Goal: Complete application form

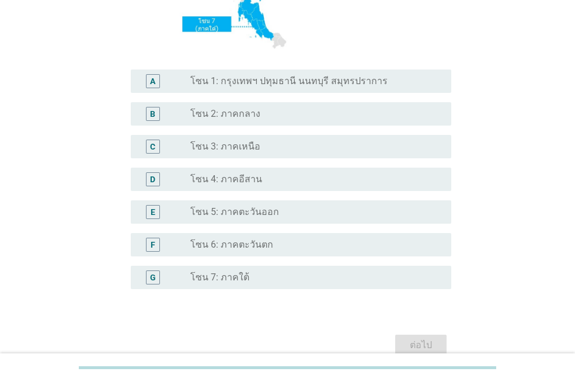
scroll to position [291, 0]
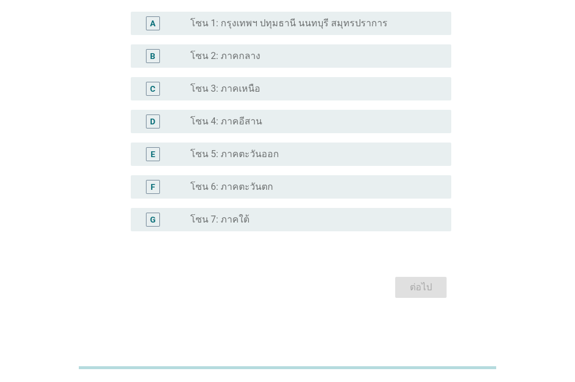
click at [215, 120] on label "โซน 4: ภาคอีสาน" at bounding box center [226, 122] width 72 height 12
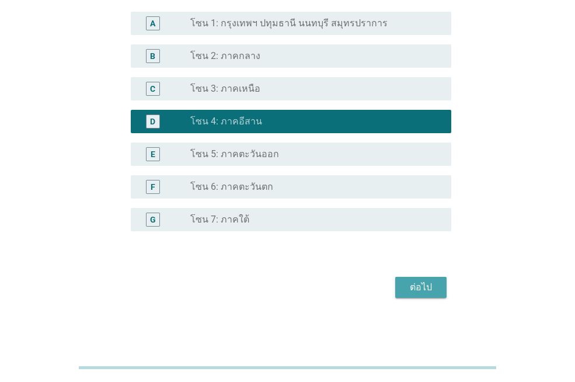
click at [414, 292] on div "ต่อไป" at bounding box center [420, 287] width 33 height 14
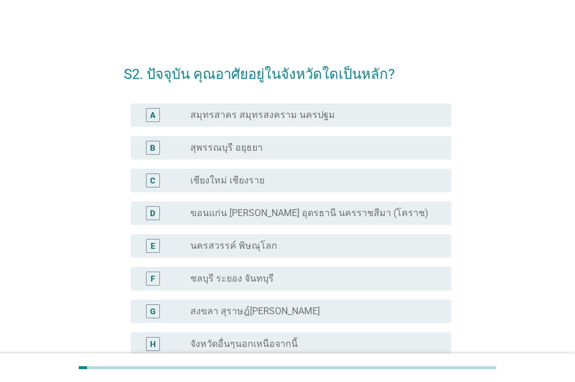
scroll to position [58, 0]
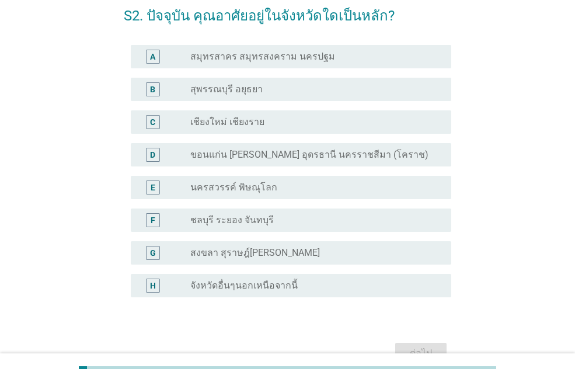
click at [221, 154] on label "ขอนแก่น [PERSON_NAME] อุดรธานี นครราชสีมา (โคราช)" at bounding box center [309, 155] width 238 height 12
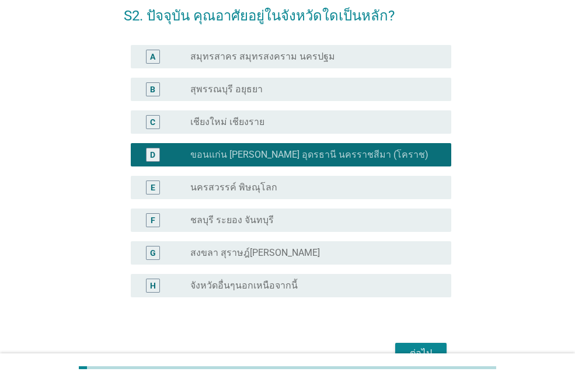
scroll to position [124, 0]
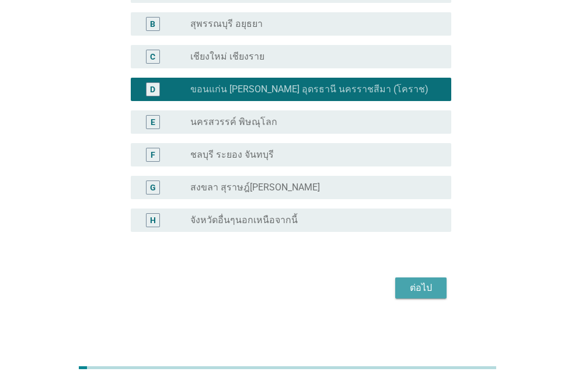
click at [415, 288] on div "ต่อไป" at bounding box center [420, 288] width 33 height 14
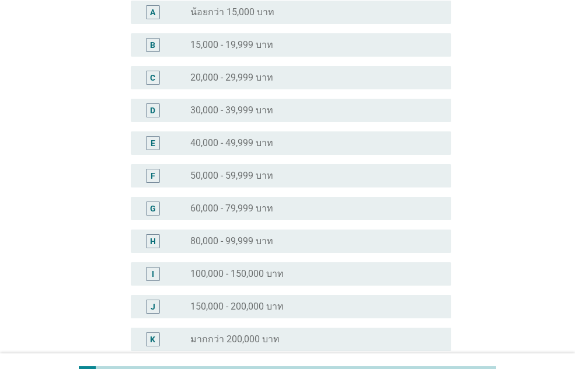
scroll to position [0, 0]
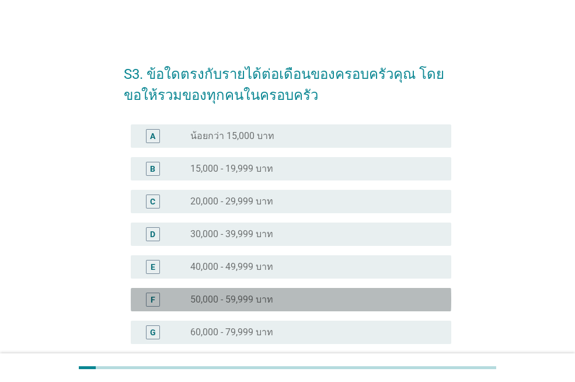
click at [226, 295] on label "50,000 - 59,999 บาท" at bounding box center [231, 299] width 83 height 12
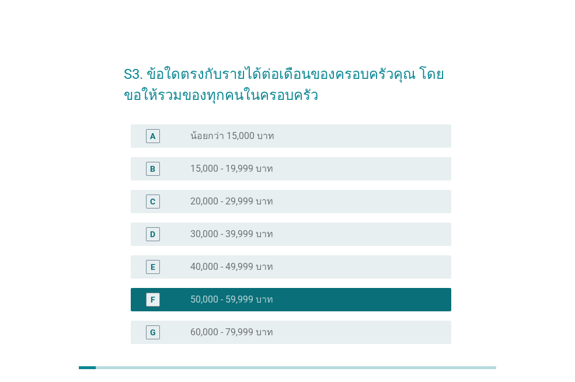
scroll to position [243, 0]
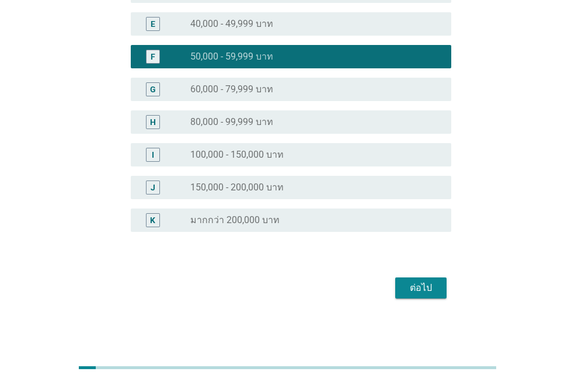
click at [404, 286] on div "ต่อไป" at bounding box center [420, 288] width 33 height 14
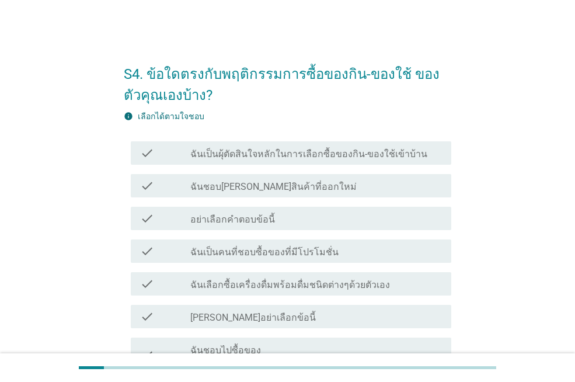
scroll to position [117, 0]
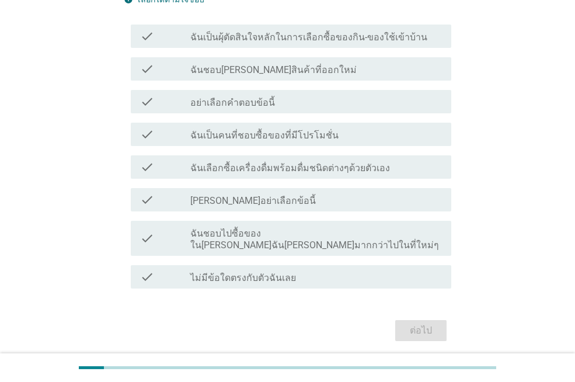
click at [306, 39] on label "ฉันเป็นผุ้ตัดสินใจหลักในการเลือกซื้อของกิน-ของใช้เข้าบ้าน" at bounding box center [308, 38] width 237 height 12
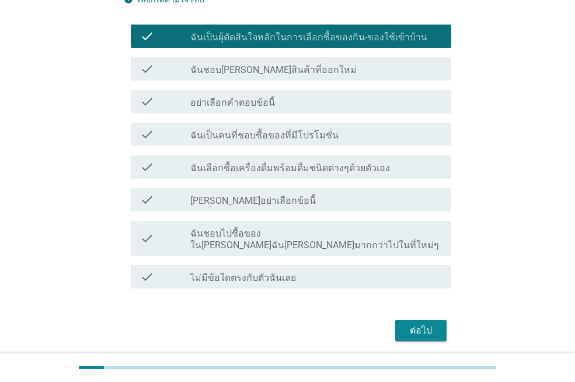
scroll to position [58, 0]
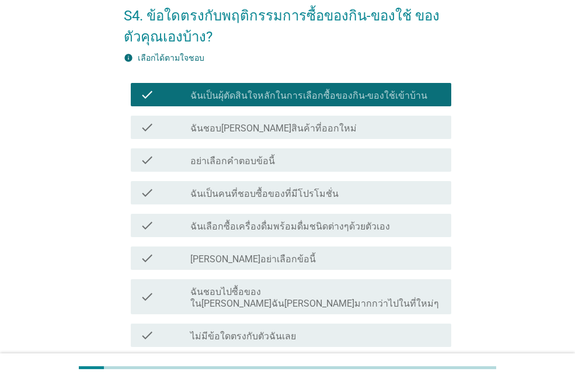
click at [307, 136] on div "check check_box_outline_blank ฉันชอบ[PERSON_NAME]สินค้าที่ออกใหม่" at bounding box center [291, 127] width 320 height 23
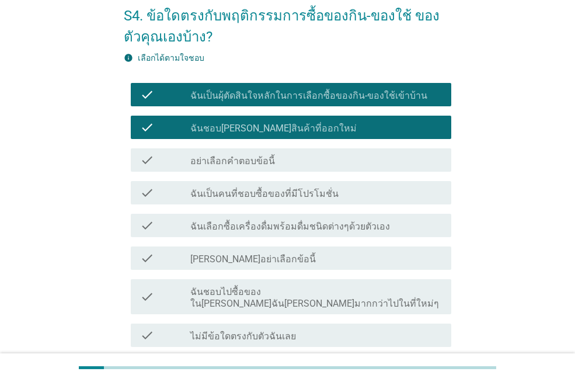
click at [279, 191] on label "ฉันเป็นคนที่ชอบซื้อของที่มีโปรโมชั่น" at bounding box center [264, 194] width 148 height 12
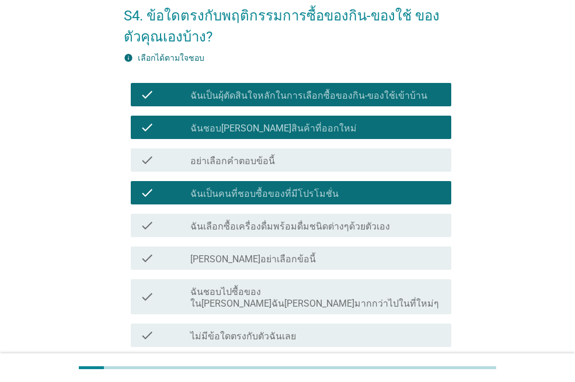
scroll to position [148, 0]
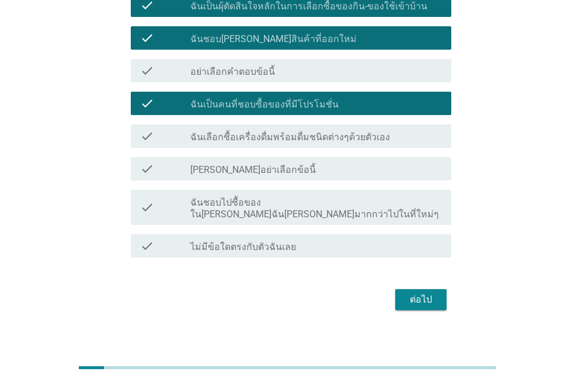
click at [351, 206] on label "ฉันชอบไปซื้อของใน[PERSON_NAME]ฉัน[PERSON_NAME]มากกว่าไปในที่ใหม่ๆ" at bounding box center [315, 208] width 251 height 23
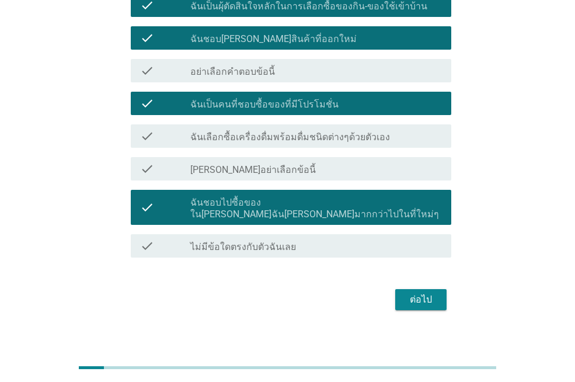
click at [425, 292] on div "ต่อไป" at bounding box center [420, 299] width 33 height 14
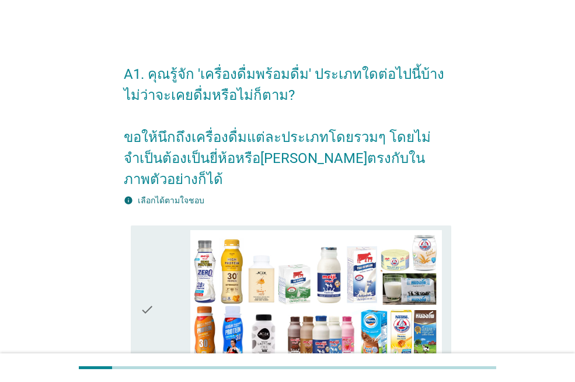
scroll to position [117, 0]
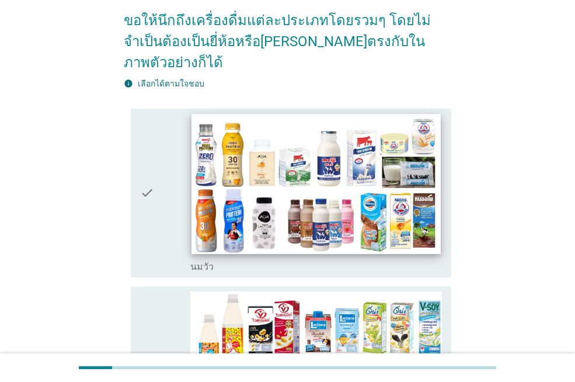
click at [308, 206] on img at bounding box center [315, 184] width 249 height 140
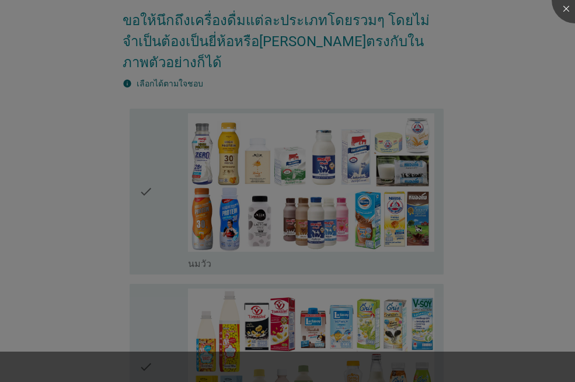
click at [302, 302] on div at bounding box center [287, 191] width 575 height 382
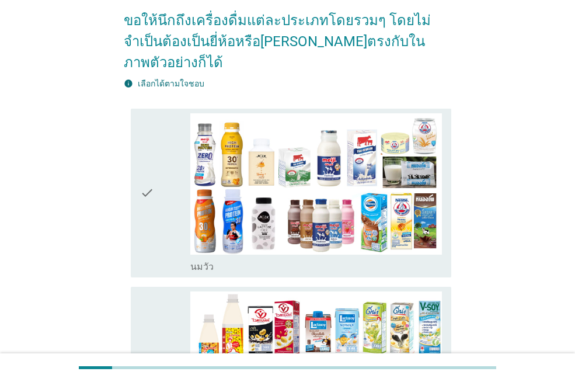
click at [238, 251] on div "check check_box_outline_blank [PERSON_NAME]" at bounding box center [291, 193] width 320 height 169
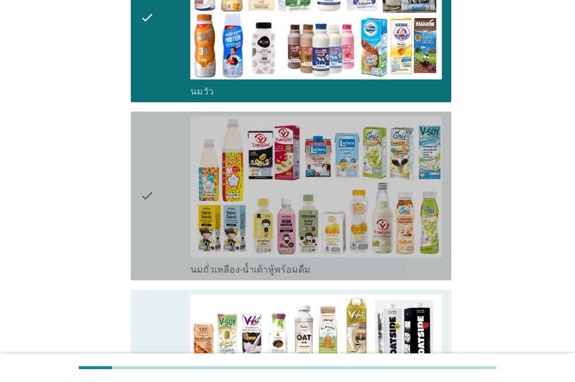
click at [239, 264] on label "นมถั่วเหลือง-น้ำเต้าหู้พร้อมดื่ม" at bounding box center [250, 270] width 120 height 12
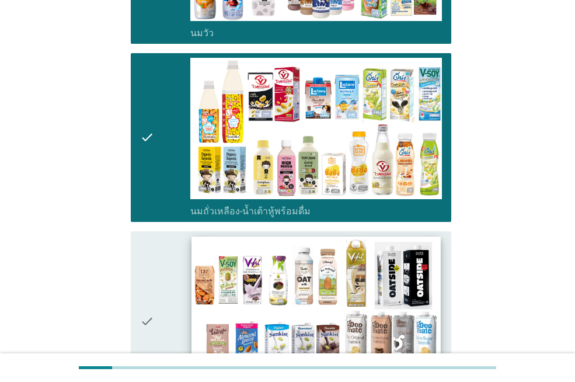
scroll to position [467, 0]
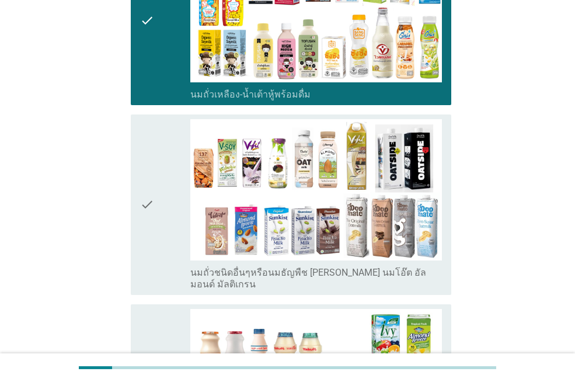
click at [250, 267] on label "นมถั่วชนิดอื่นๆหรือนมธัญพืช [PERSON_NAME] นมโอ๊ต อัลมอนด์ มัลติเกรน" at bounding box center [315, 278] width 251 height 23
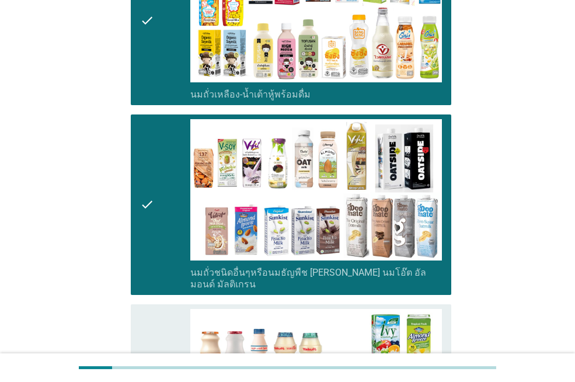
scroll to position [700, 0]
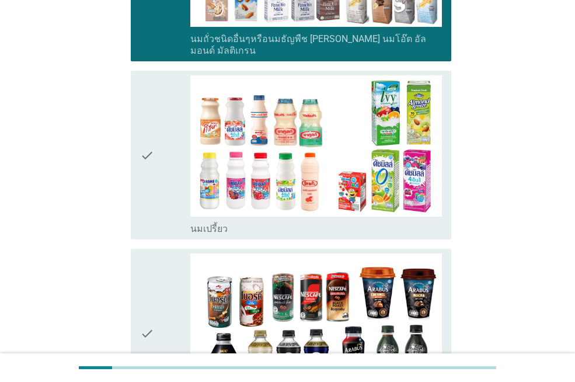
click at [270, 221] on div "check_box_outline_blank นมเปรี้ยว" at bounding box center [315, 228] width 251 height 14
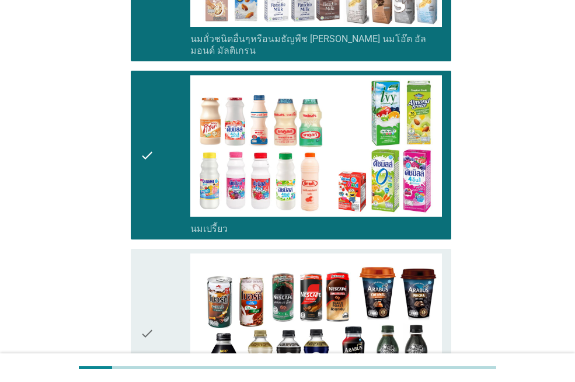
scroll to position [934, 0]
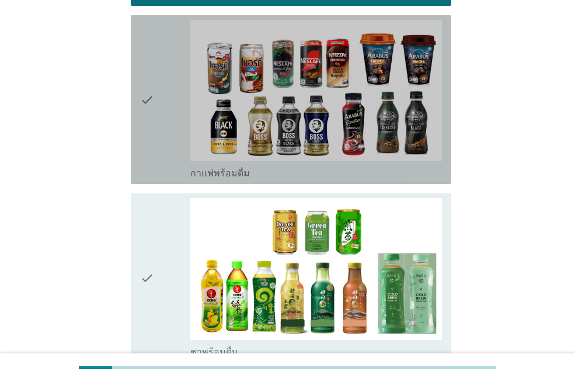
click at [286, 165] on div "check_box_outline_blank กาแฟพร้อมดื่ม" at bounding box center [315, 172] width 251 height 14
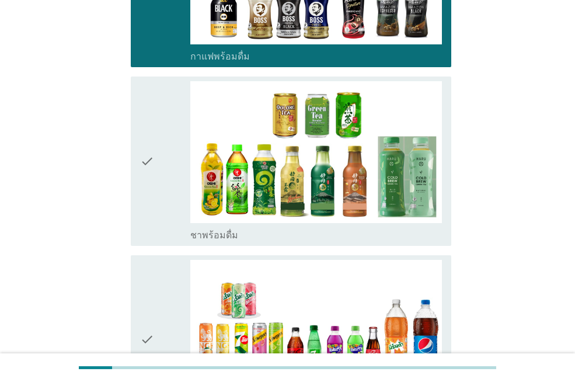
click at [293, 227] on div "check_box_outline_blank ชาพร้อมดื่ม" at bounding box center [315, 234] width 251 height 14
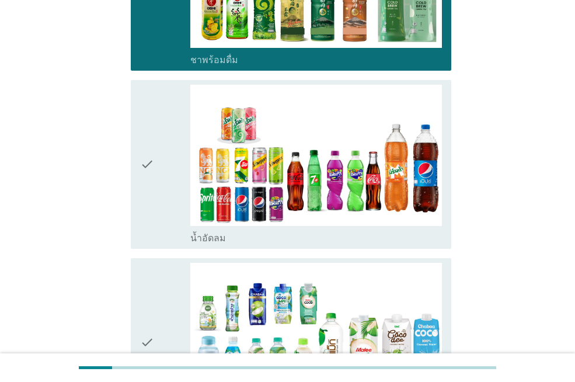
click at [302, 230] on div "check_box_outline_blank น้ำอัดลม" at bounding box center [315, 237] width 251 height 14
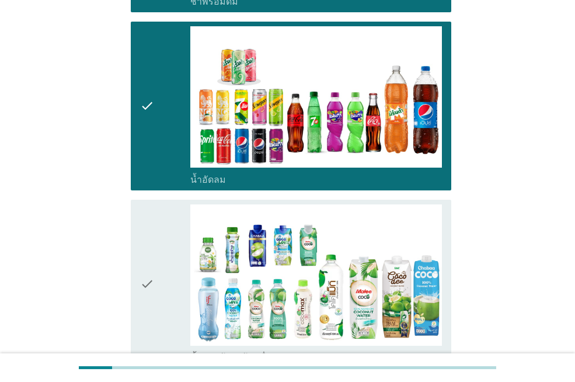
scroll to position [1459, 0]
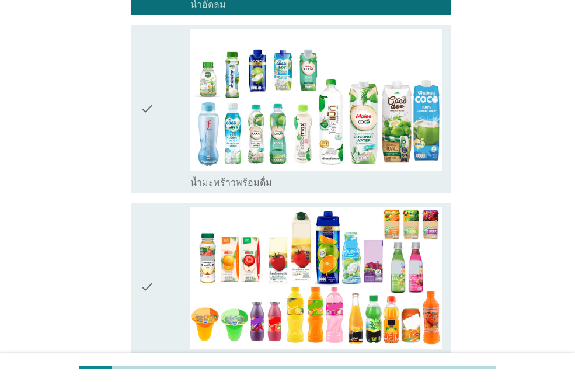
click at [302, 174] on div "check_box_outline_blank น้ำมะพร้าวพร้อมดื่ม" at bounding box center [315, 181] width 251 height 14
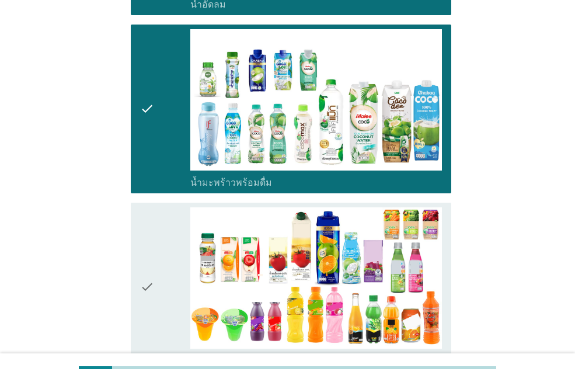
scroll to position [1692, 0]
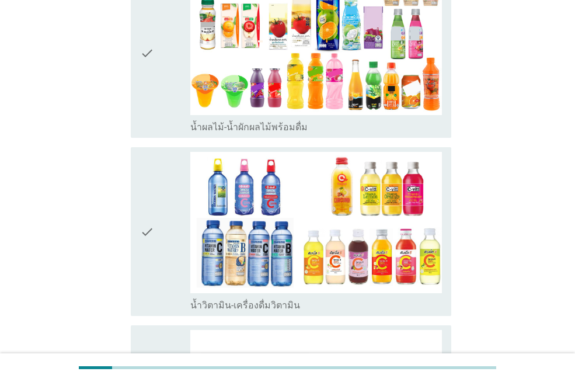
click at [312, 119] on div "check_box_outline_blank น้ำผลไม้-น้ำผักผลไม้พร้อมดื่ม" at bounding box center [315, 126] width 251 height 14
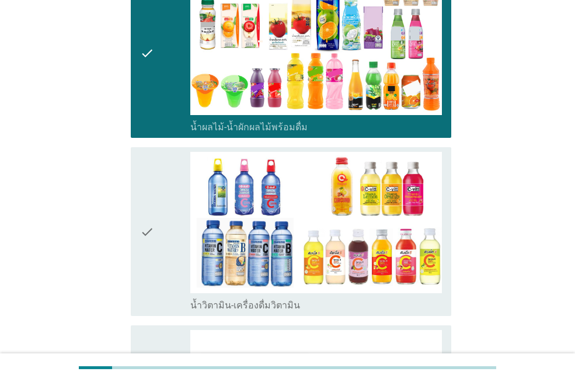
click at [300, 297] on div "check_box_outline_blank น้ำวิตามิน-เครื่องดื่มวิตามิน" at bounding box center [315, 304] width 251 height 14
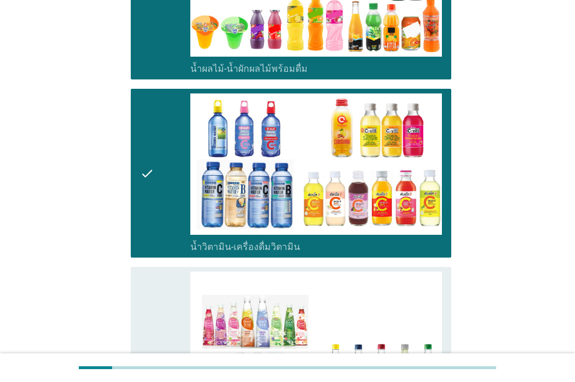
scroll to position [1984, 0]
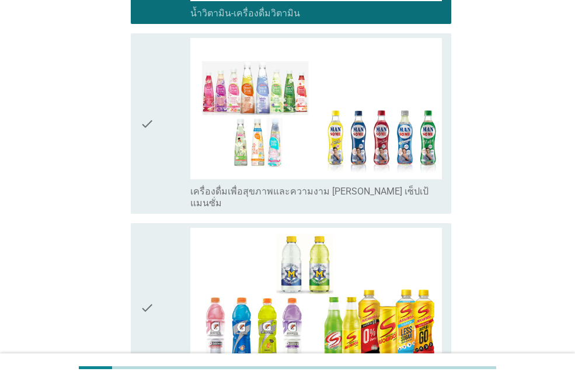
drag, startPoint x: 292, startPoint y: 159, endPoint x: 299, endPoint y: 225, distance: 65.7
click at [292, 186] on label "เครื่องดื่มเพื่อสุขภาพและความงาม [PERSON_NAME] เซ็ปเป้ แมนซั่ม" at bounding box center [315, 197] width 251 height 23
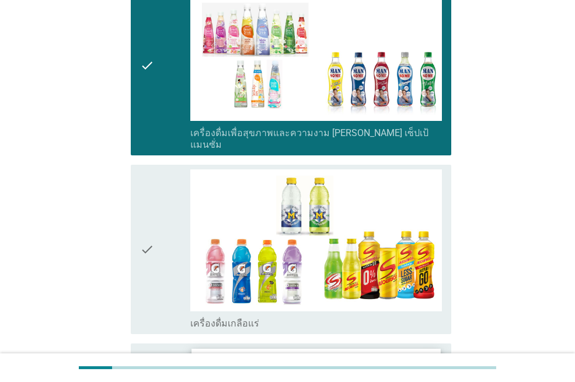
scroll to position [2159, 0]
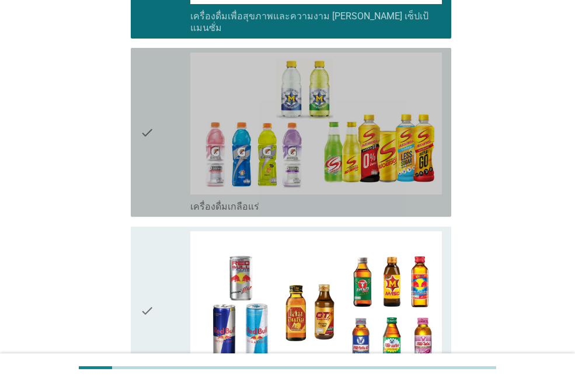
click at [303, 198] on div "check_box_outline_blank เครื่องดื่มเกลือแร่" at bounding box center [315, 205] width 251 height 14
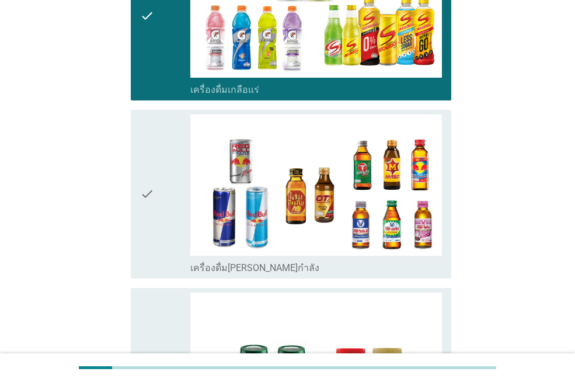
click at [293, 260] on div "check_box_outline_blank เครื่องดื่ม[PERSON_NAME]กำลัง" at bounding box center [315, 267] width 251 height 14
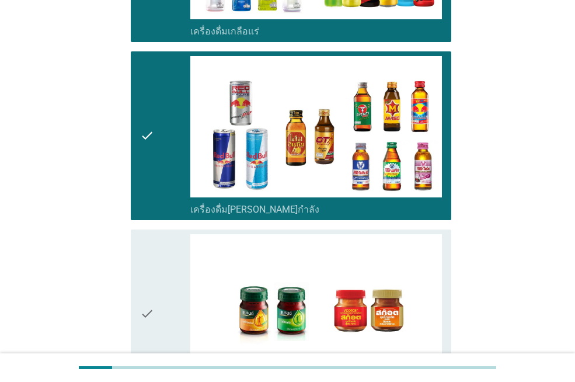
scroll to position [2474, 0]
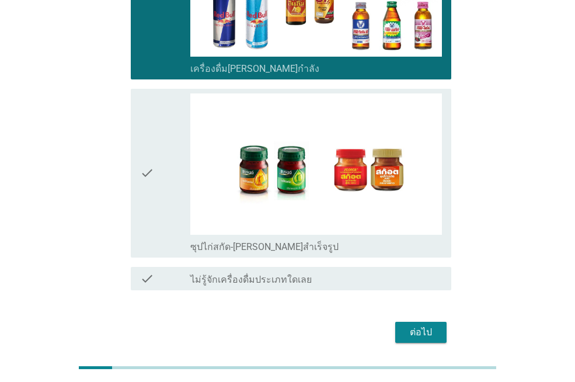
click at [293, 239] on div "check_box_outline_blank ซุปไก่สกัด-[PERSON_NAME]สำเร็จรูป" at bounding box center [315, 246] width 251 height 14
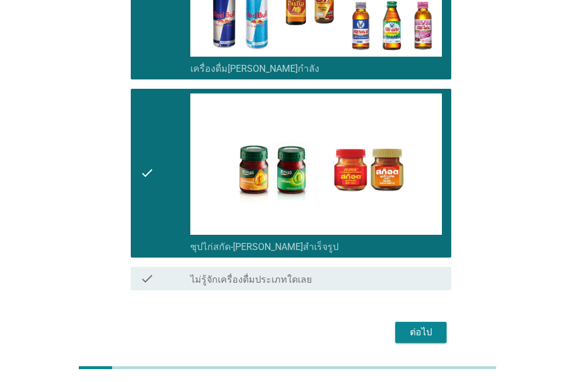
click at [418, 325] on div "ต่อไป" at bounding box center [420, 332] width 33 height 14
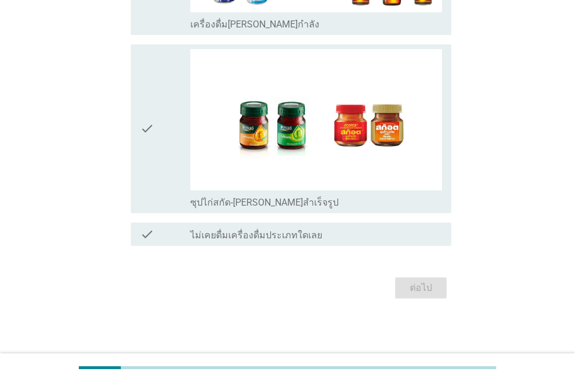
scroll to position [0, 0]
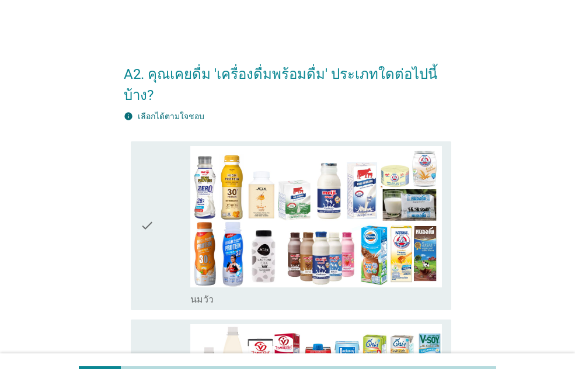
click at [277, 291] on div "check_box_outline_blank [PERSON_NAME]" at bounding box center [315, 298] width 251 height 14
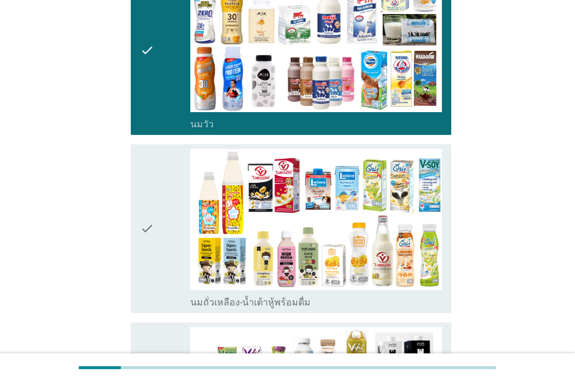
scroll to position [233, 0]
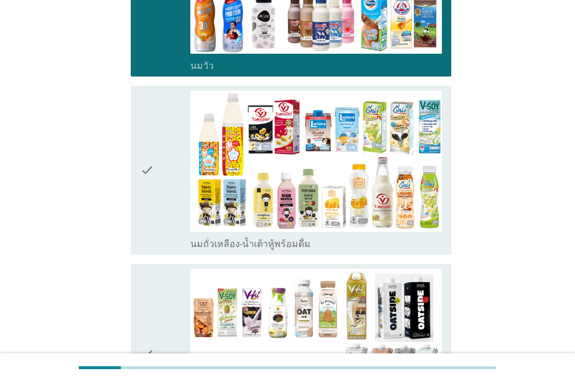
click at [280, 238] on label "นมถั่วเหลือง-น้ำเต้าหู้พร้อมดื่ม" at bounding box center [250, 244] width 120 height 12
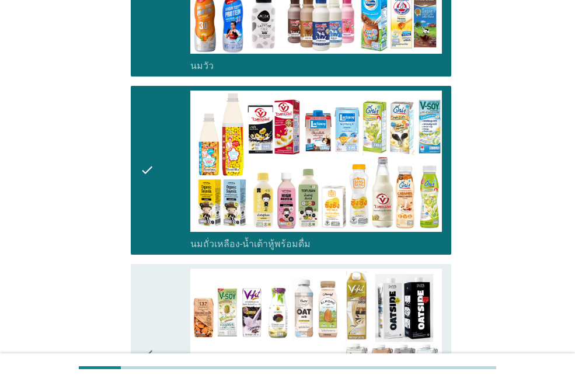
scroll to position [525, 0]
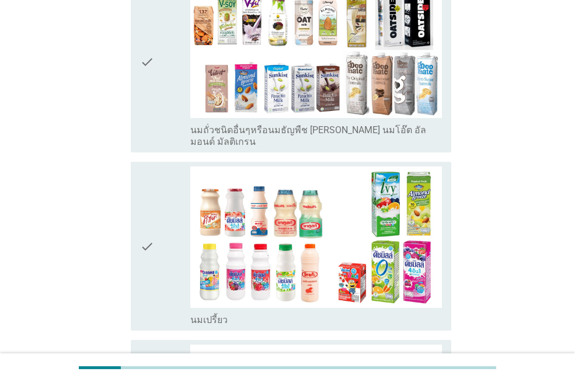
click at [272, 312] on div "check_box_outline_blank นมเปรี้ยว" at bounding box center [315, 319] width 251 height 14
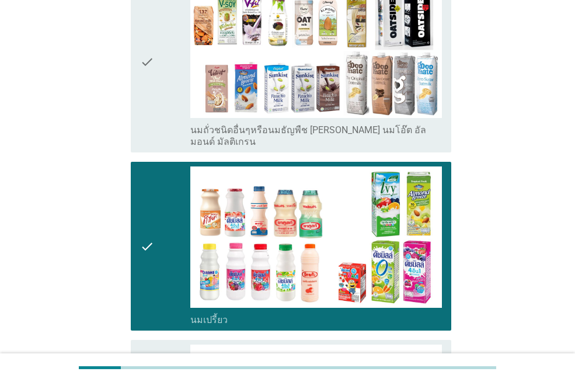
scroll to position [817, 0]
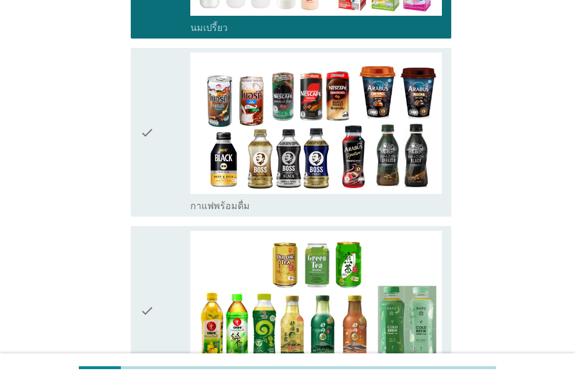
click at [289, 165] on div "check_box_outline_blank กาแฟพร้อมดื่ม" at bounding box center [315, 132] width 251 height 159
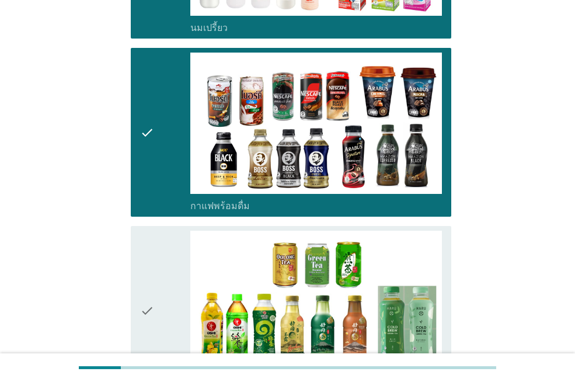
scroll to position [1050, 0]
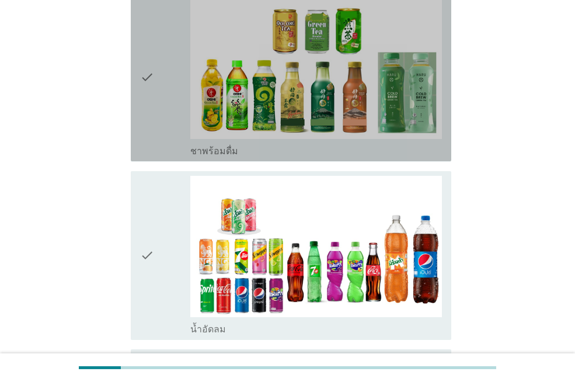
click at [300, 143] on div "check_box_outline_blank ชาพร้อมดื่ม" at bounding box center [315, 150] width 251 height 14
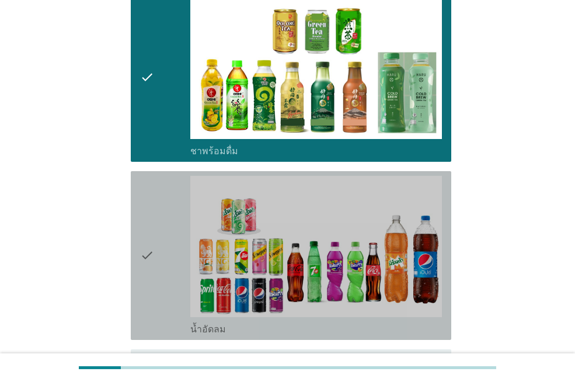
click at [299, 321] on div "check_box_outline_blank น้ำอัดลม" at bounding box center [315, 328] width 251 height 14
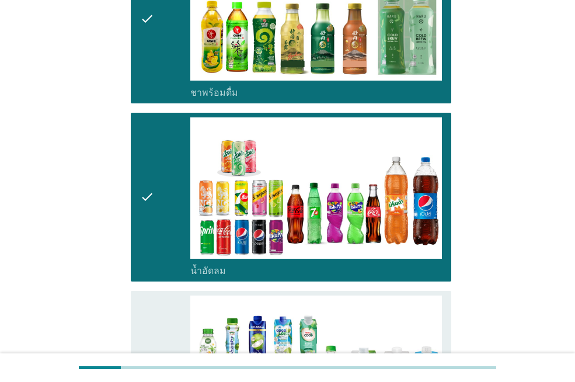
scroll to position [1342, 0]
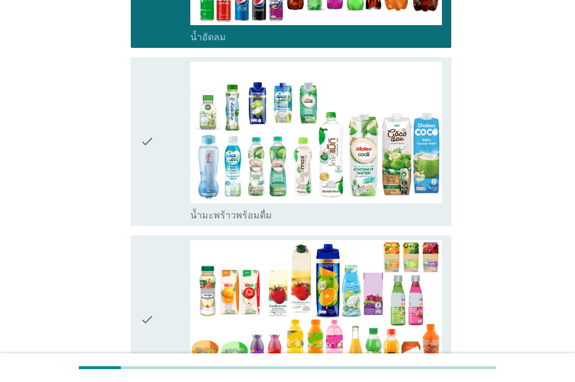
click at [331, 207] on div "check_box_outline_blank น้ำมะพร้าวพร้อมดื่ม" at bounding box center [315, 214] width 251 height 14
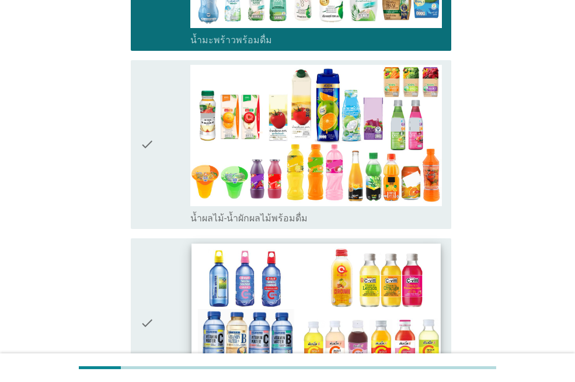
scroll to position [1634, 0]
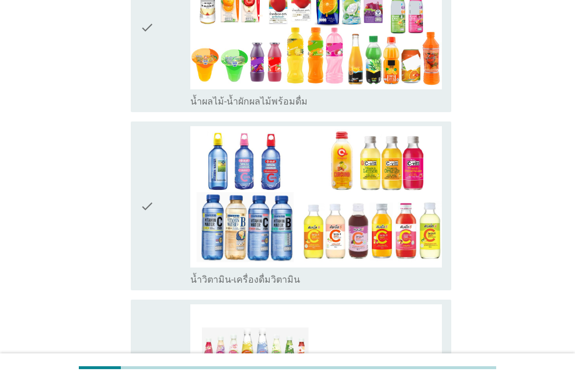
click at [300, 271] on div "check_box_outline_blank น้ำวิตามิน-เครื่องดื่มวิตามิน" at bounding box center [315, 278] width 251 height 14
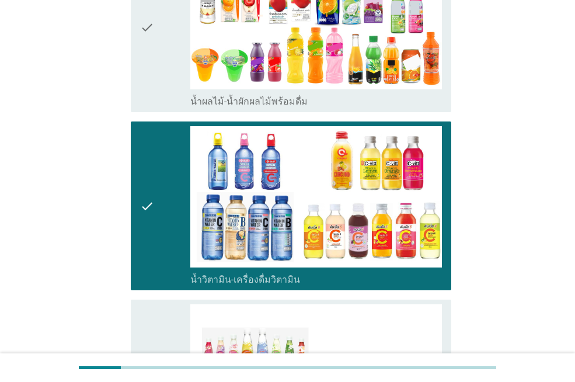
scroll to position [1867, 0]
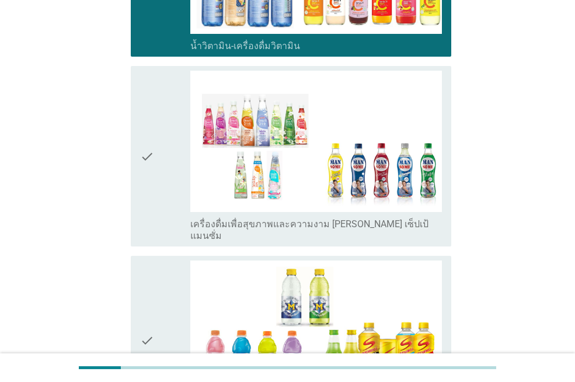
click at [286, 218] on label "เครื่องดื่มเพื่อสุขภาพและความงาม [PERSON_NAME] เซ็ปเป้ แมนซั่ม" at bounding box center [315, 229] width 251 height 23
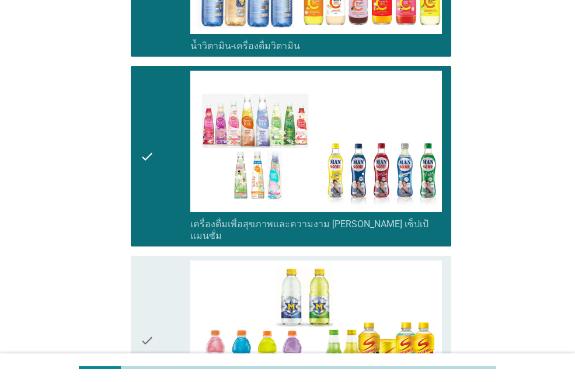
scroll to position [2100, 0]
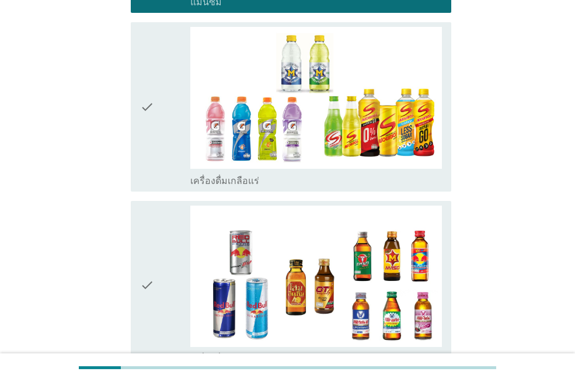
click at [319, 173] on div "check_box_outline_blank เครื่องดื่มเกลือแร่" at bounding box center [315, 180] width 251 height 14
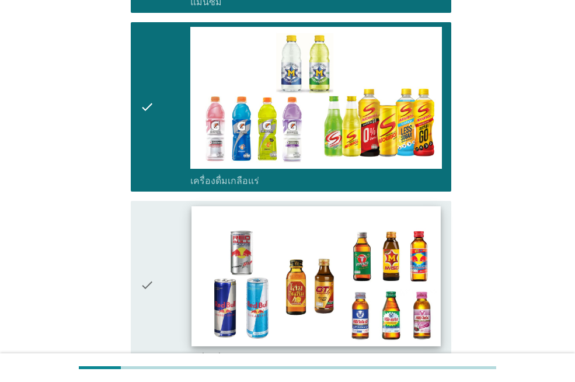
scroll to position [2217, 0]
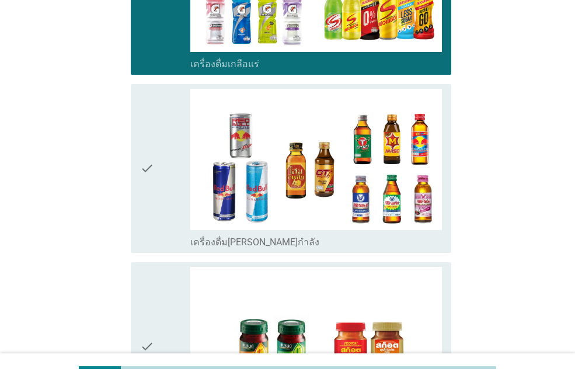
click at [311, 234] on div "check_box_outline_blank เครื่องดื่ม[PERSON_NAME]กำลัง" at bounding box center [315, 241] width 251 height 14
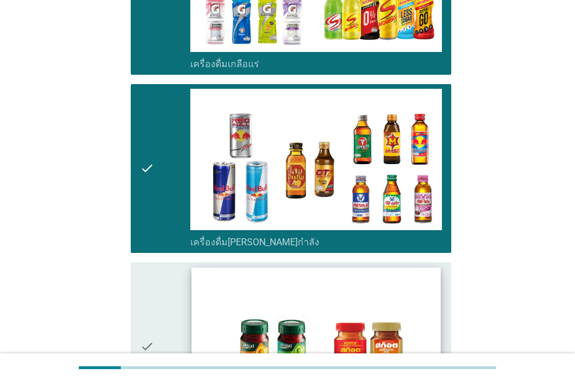
scroll to position [2390, 0]
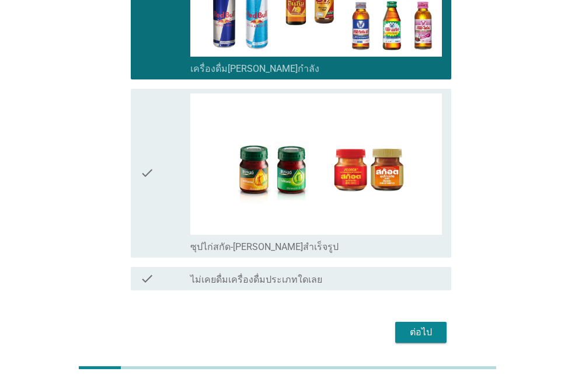
click at [321, 239] on div "check_box_outline_blank ซุปไก่สกัด-[PERSON_NAME]สำเร็จรูป" at bounding box center [315, 246] width 251 height 14
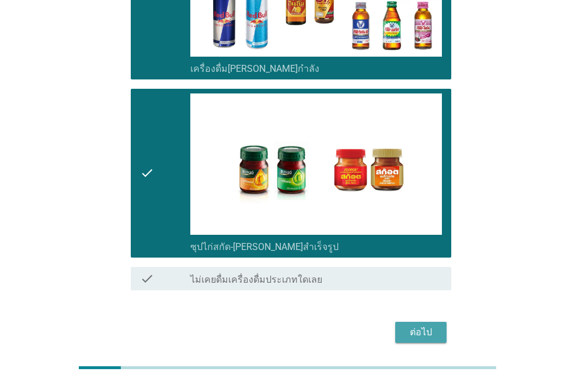
click at [428, 325] on div "ต่อไป" at bounding box center [420, 332] width 33 height 14
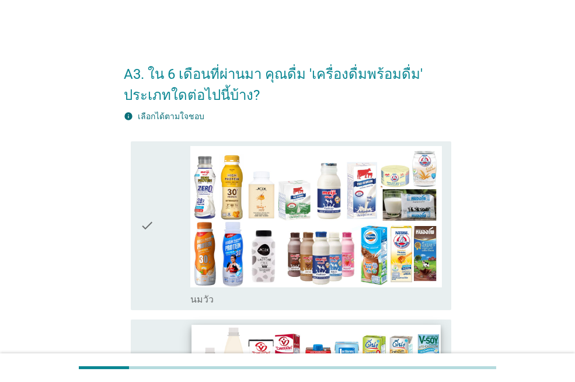
scroll to position [117, 0]
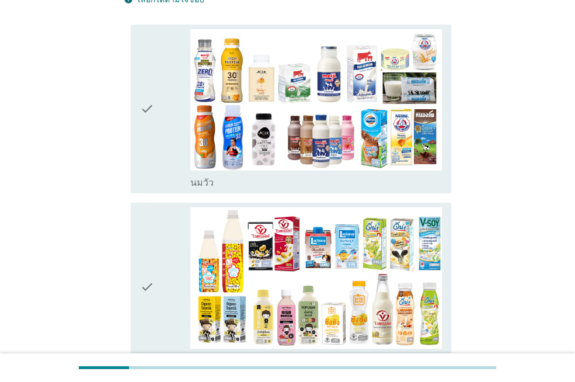
click at [323, 181] on div "check_box_outline_blank [PERSON_NAME]" at bounding box center [315, 181] width 251 height 14
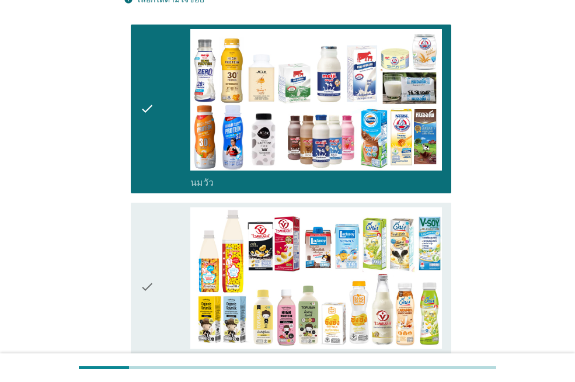
scroll to position [292, 0]
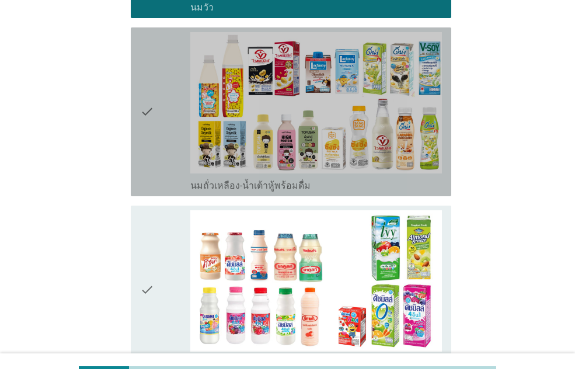
click at [248, 181] on label "นมถั่วเหลือง-น้ำเต้าหู้พร้อมดื่ม" at bounding box center [250, 186] width 120 height 12
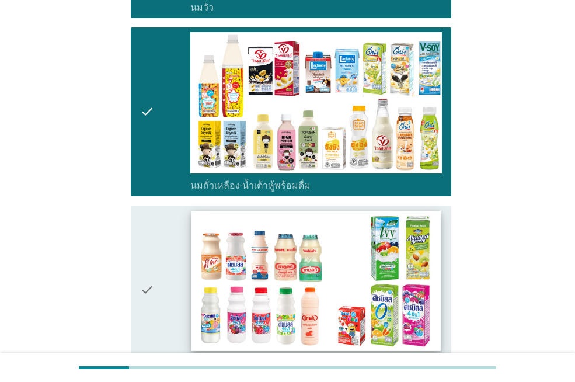
scroll to position [467, 0]
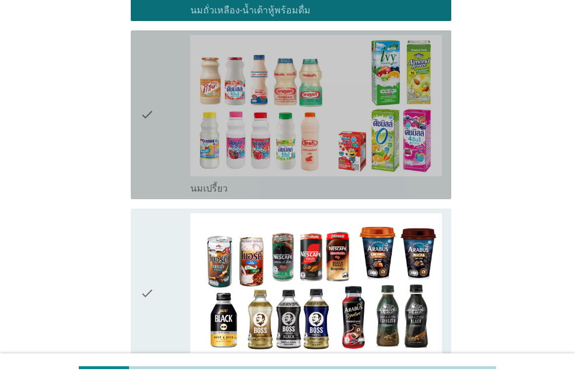
click at [259, 194] on div "check_box นมเปรี้ยว" at bounding box center [315, 187] width 251 height 14
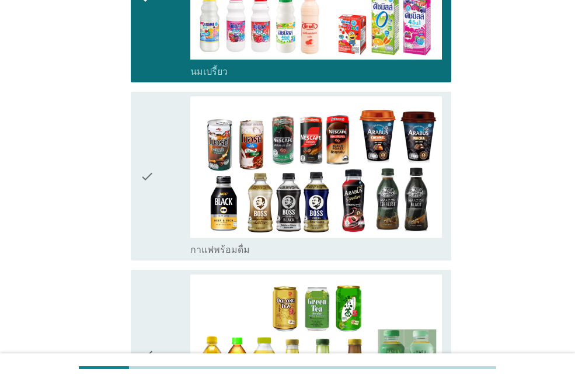
scroll to position [642, 0]
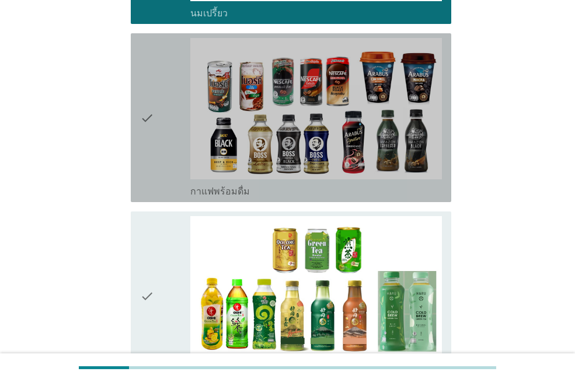
click at [264, 185] on div "check_box กาแฟพร้อมดื่ม" at bounding box center [315, 190] width 251 height 14
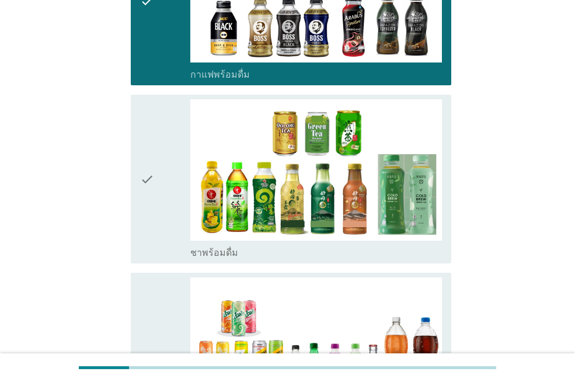
scroll to position [817, 0]
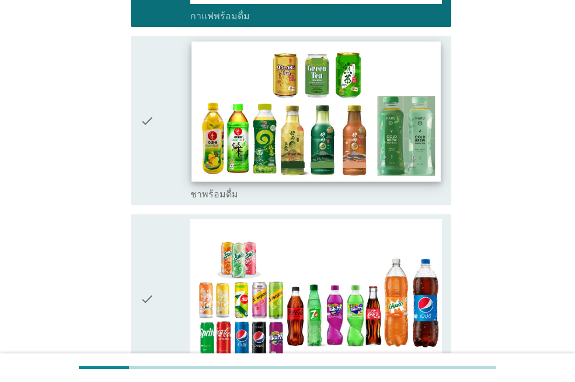
click at [266, 180] on img at bounding box center [315, 111] width 249 height 140
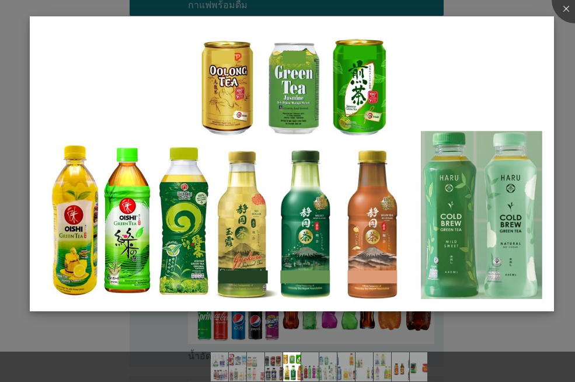
scroll to position [875, 0]
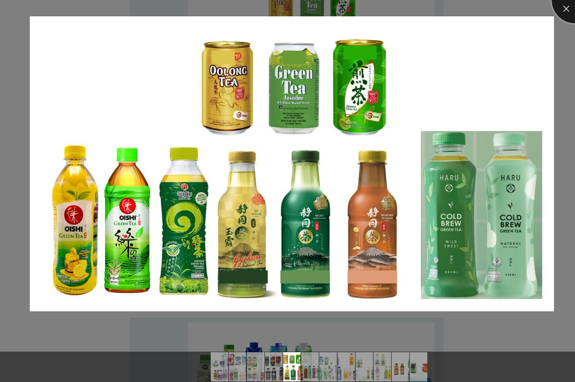
click at [565, 10] on div at bounding box center [574, 0] width 47 height 47
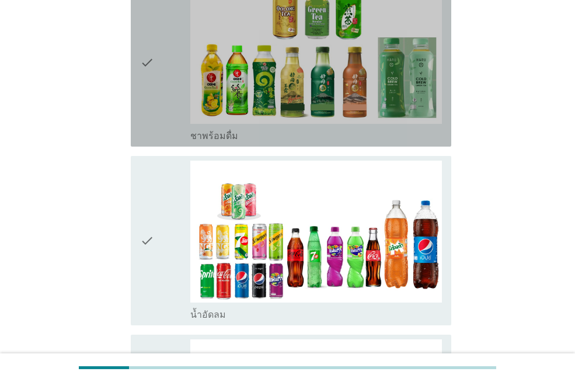
click at [264, 134] on div "check_box ชาพร้อมดื่ม" at bounding box center [315, 135] width 251 height 14
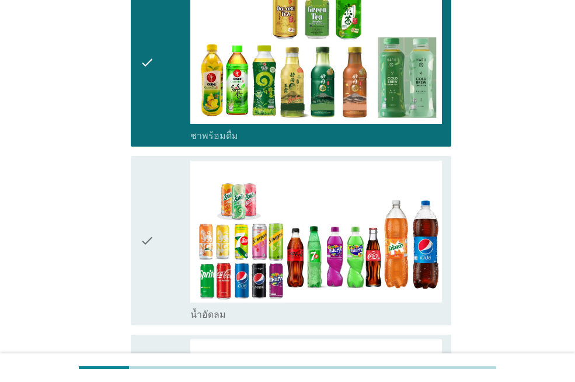
scroll to position [992, 0]
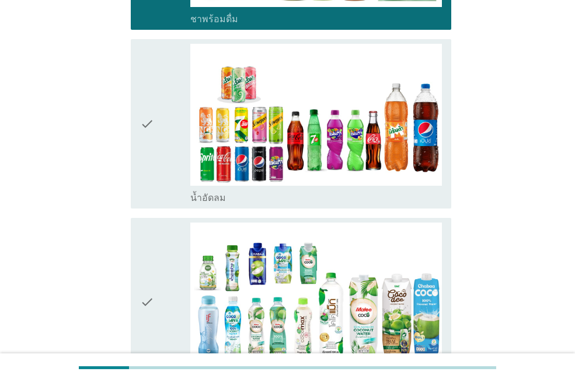
click at [306, 194] on div "check_box น้ำอัดลม" at bounding box center [315, 197] width 251 height 14
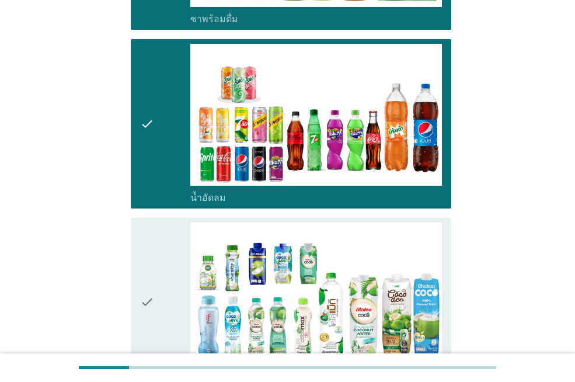
scroll to position [1167, 0]
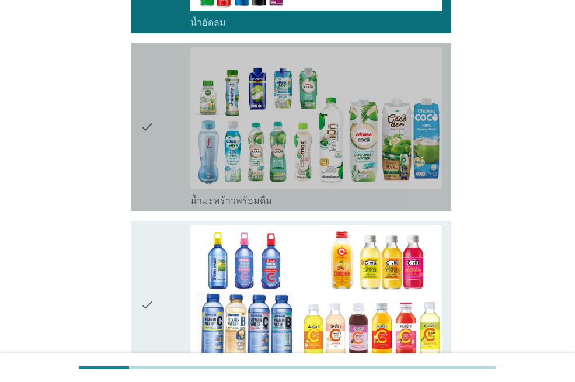
click at [297, 202] on div "check_box น้ำมะพร้าวพร้อมดื่ม" at bounding box center [315, 200] width 251 height 14
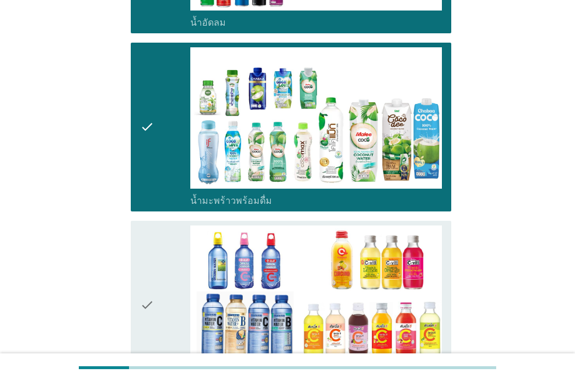
scroll to position [1400, 0]
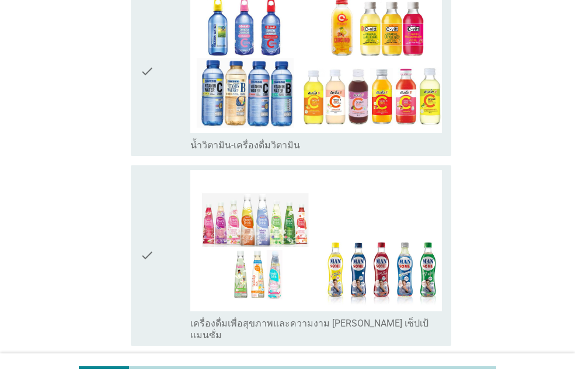
click at [258, 136] on div "check_box น้ำวิตามิน-เครื่องดื่มวิตามิน" at bounding box center [315, 71] width 251 height 159
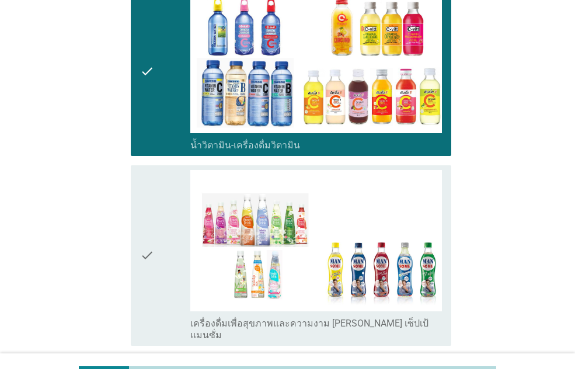
scroll to position [1517, 0]
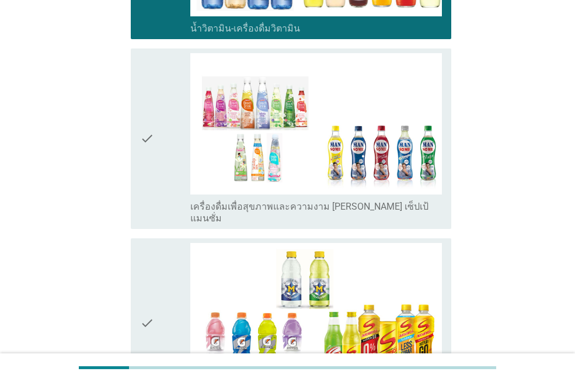
click at [305, 210] on label "เครื่องดื่มเพื่อสุขภาพและความงาม [PERSON_NAME] เซ็ปเป้ แมนซั่ม" at bounding box center [315, 212] width 251 height 23
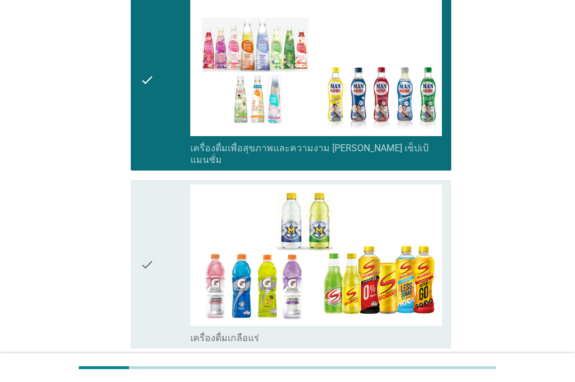
scroll to position [1634, 0]
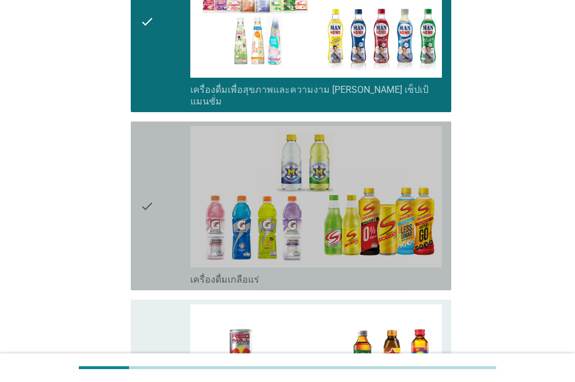
click at [268, 271] on div "check_box เครื่องดื่มเกลือแร่" at bounding box center [315, 278] width 251 height 14
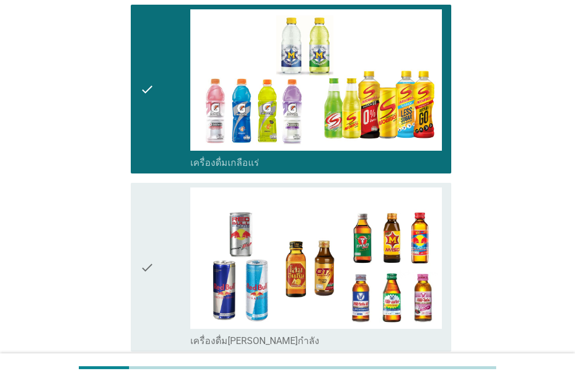
scroll to position [1809, 0]
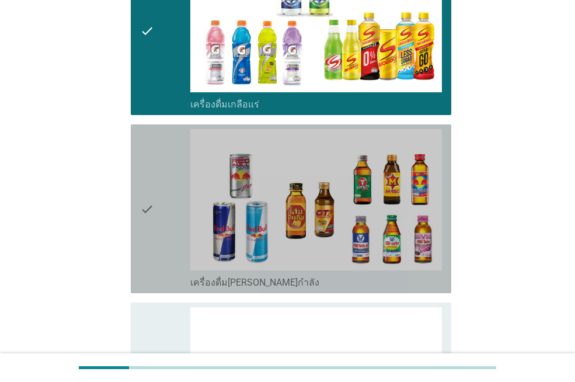
click at [299, 274] on div "check_box เครื่องดื่ม[PERSON_NAME]กำลัง" at bounding box center [315, 281] width 251 height 14
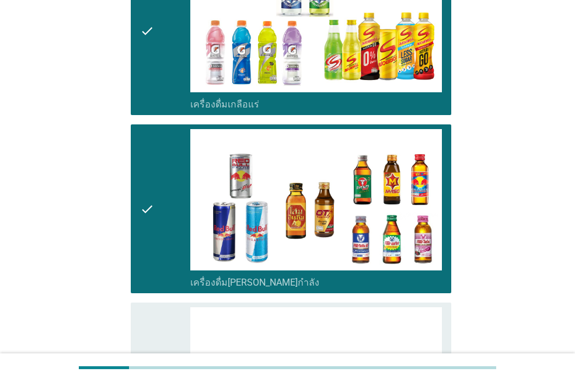
scroll to position [2042, 0]
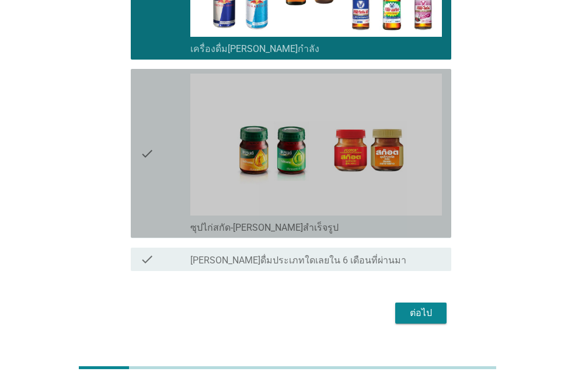
click at [313, 219] on div "check_box ซุปไก่สกัด-[PERSON_NAME]สำเร็จรูป" at bounding box center [315, 226] width 251 height 14
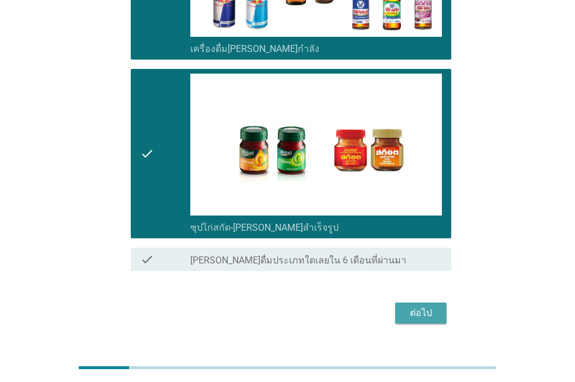
click at [415, 306] on div "ต่อไป" at bounding box center [420, 313] width 33 height 14
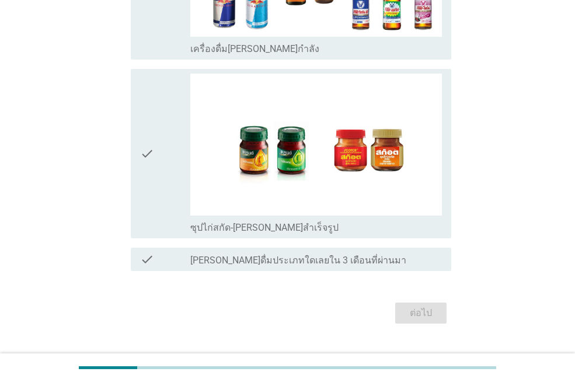
scroll to position [0, 0]
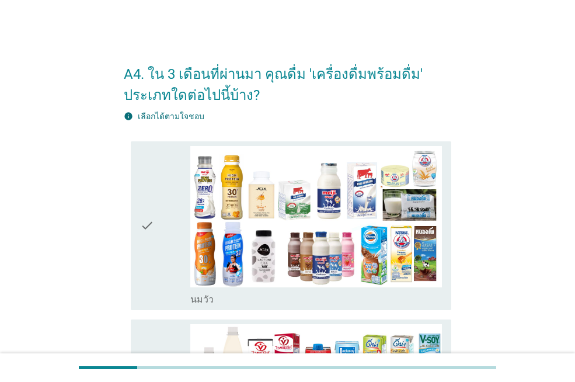
click at [313, 300] on div "check_box_outline_blank [PERSON_NAME]" at bounding box center [315, 298] width 251 height 14
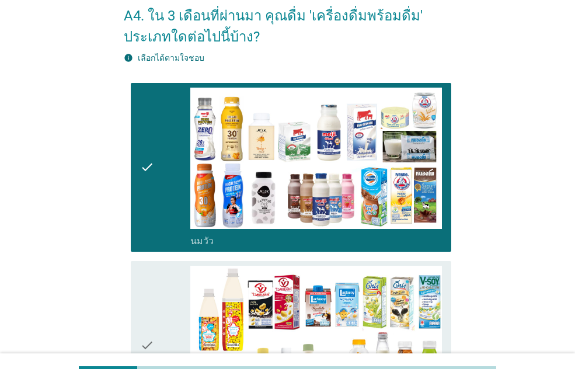
scroll to position [175, 0]
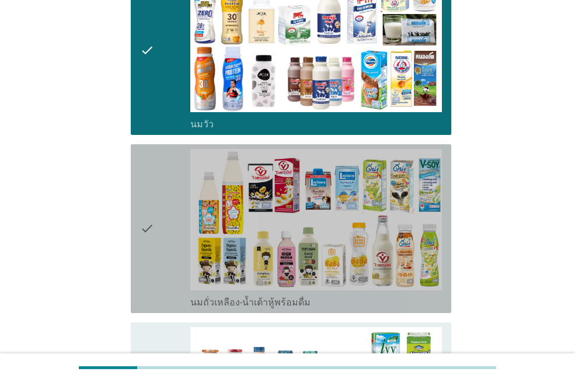
click at [292, 303] on label "นมถั่วเหลือง-น้ำเต้าหู้พร้อมดื่ม" at bounding box center [250, 302] width 120 height 12
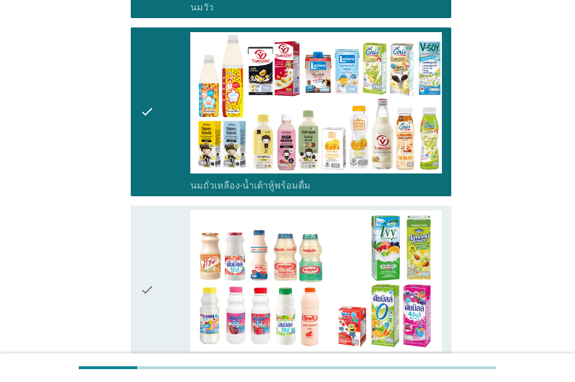
scroll to position [467, 0]
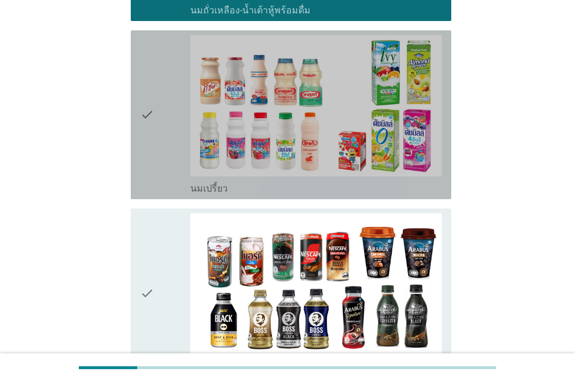
click at [283, 193] on div "check_box นมเปรี้ยว" at bounding box center [315, 187] width 251 height 14
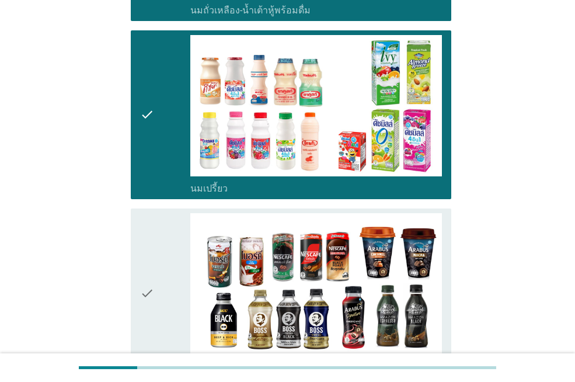
scroll to position [642, 0]
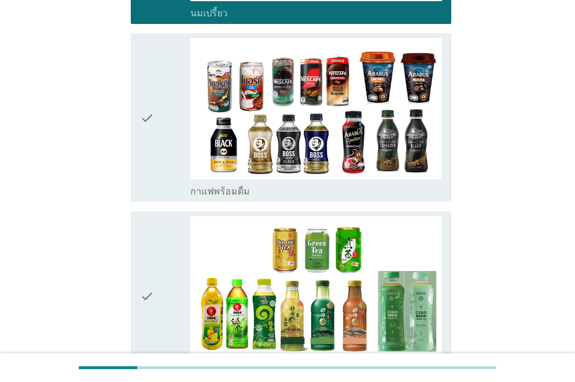
click at [281, 194] on div "check_box กาแฟพร้อมดื่ม" at bounding box center [315, 190] width 251 height 14
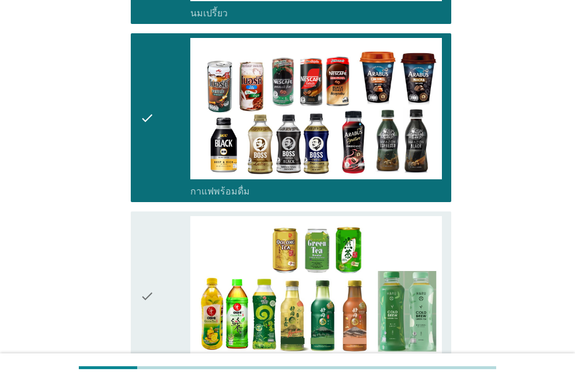
scroll to position [875, 0]
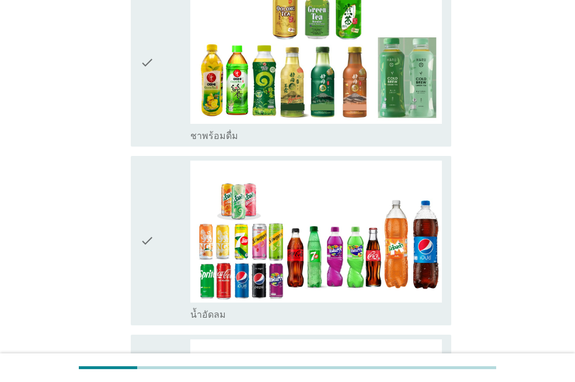
click at [274, 313] on div "check_box น้ำอัดลม" at bounding box center [315, 313] width 251 height 14
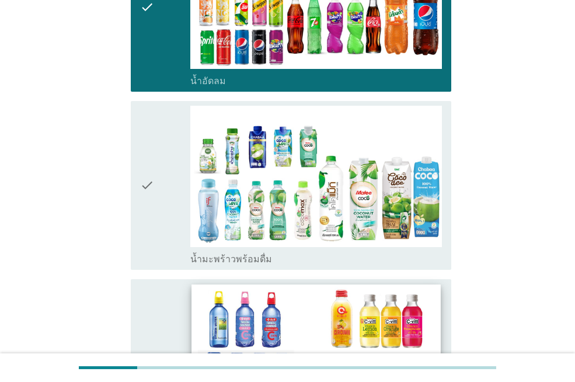
scroll to position [1225, 0]
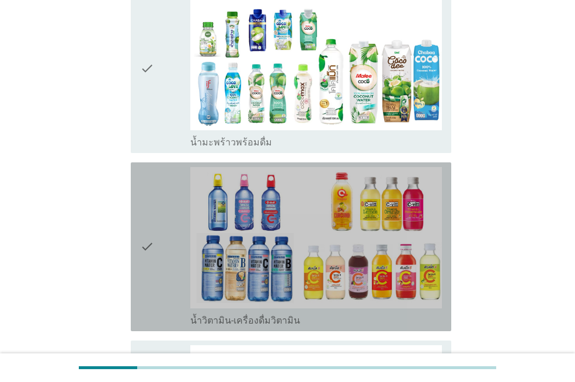
click at [281, 322] on label "น้ำวิตามิน-เครื่องดื่มวิตามิน" at bounding box center [245, 320] width 110 height 12
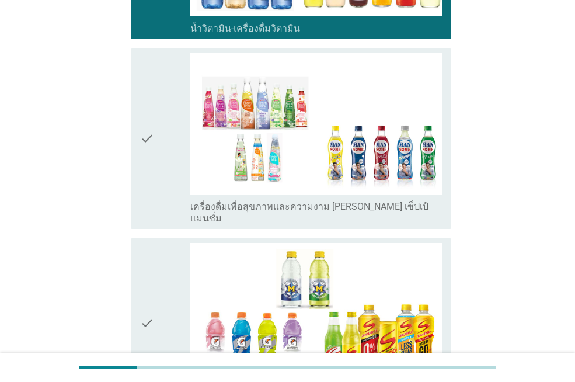
scroll to position [1575, 0]
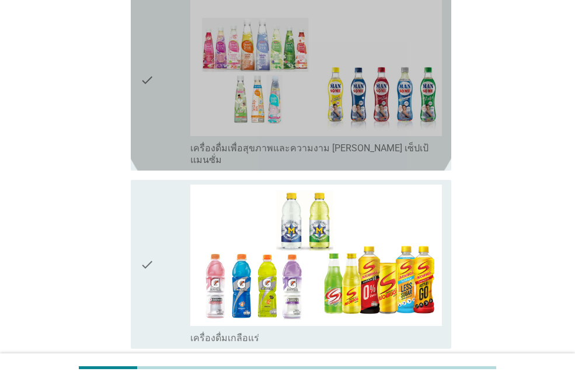
click at [292, 145] on label "เครื่องดื่มเพื่อสุขภาพและความงาม [PERSON_NAME] เซ็ปเป้ แมนซั่ม" at bounding box center [315, 153] width 251 height 23
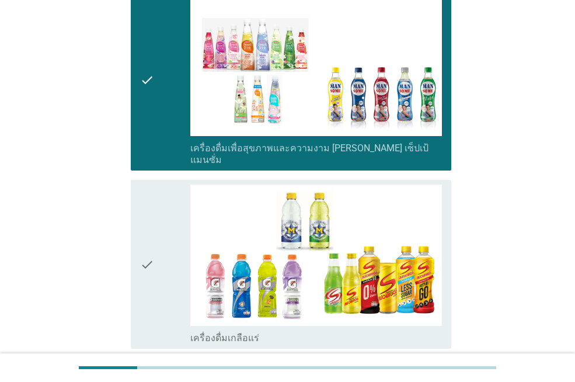
click at [279, 330] on div "check_box เครื่องดื่มเกลือแร่" at bounding box center [315, 337] width 251 height 14
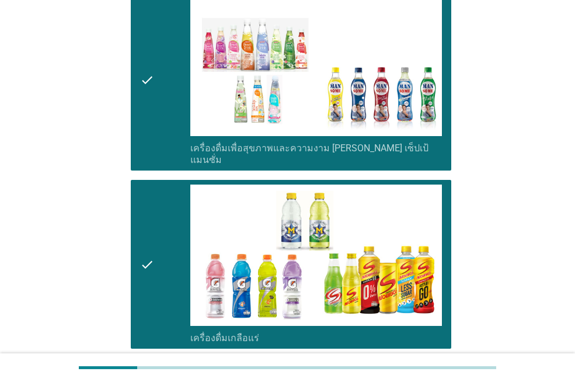
scroll to position [1867, 0]
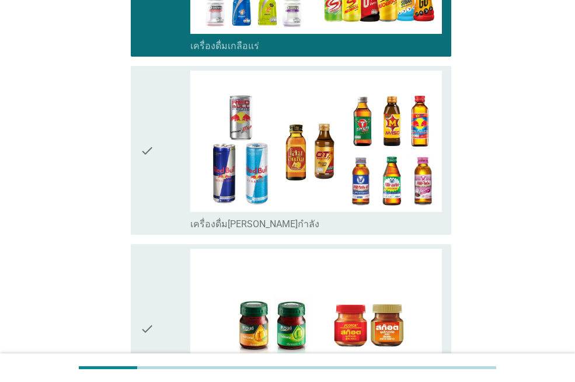
click at [267, 216] on div "check_box เครื่องดื่ม[PERSON_NAME]กำลัง" at bounding box center [315, 223] width 251 height 14
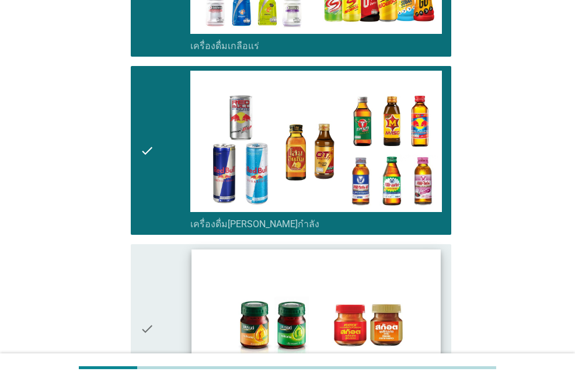
scroll to position [1984, 0]
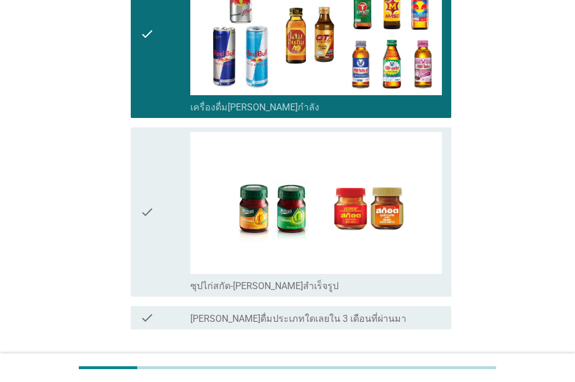
click at [268, 280] on label "ซุปไก่สกัด-[PERSON_NAME]สำเร็จรูป" at bounding box center [264, 286] width 148 height 12
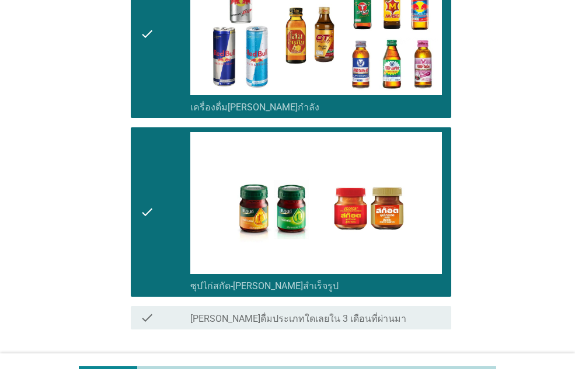
scroll to position [2056, 0]
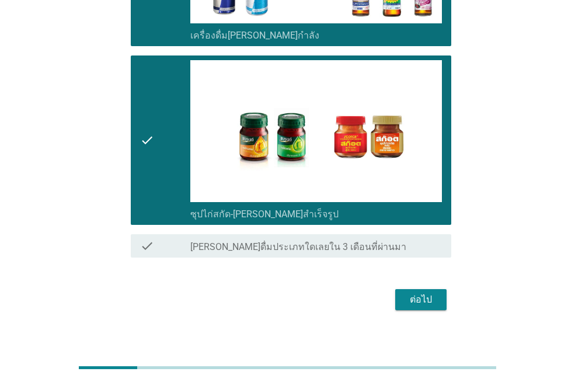
click at [410, 292] on div "ต่อไป" at bounding box center [420, 299] width 33 height 14
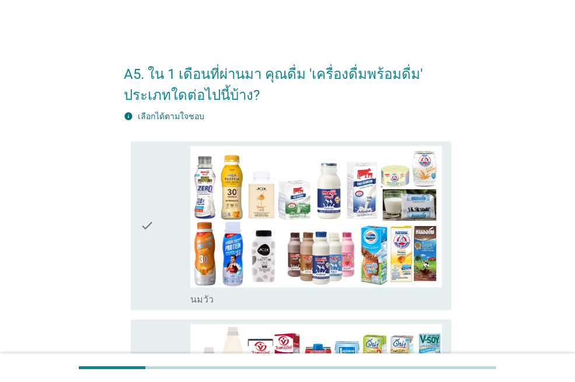
scroll to position [175, 0]
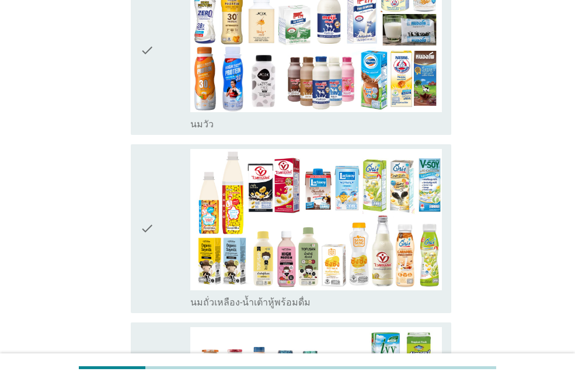
click at [285, 124] on div "check_box_outline_blank [PERSON_NAME]" at bounding box center [315, 123] width 251 height 14
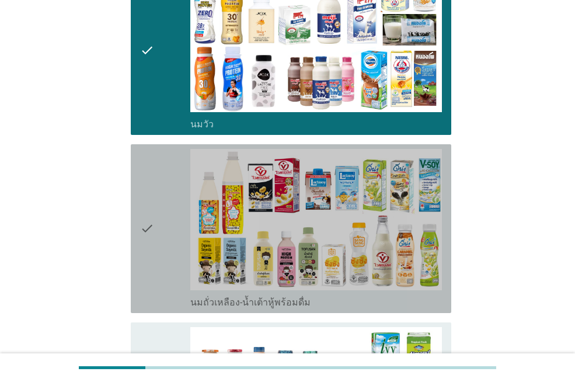
click at [285, 303] on label "นมถั่วเหลือง-น้ำเต้าหู้พร้อมดื่ม" at bounding box center [250, 302] width 120 height 12
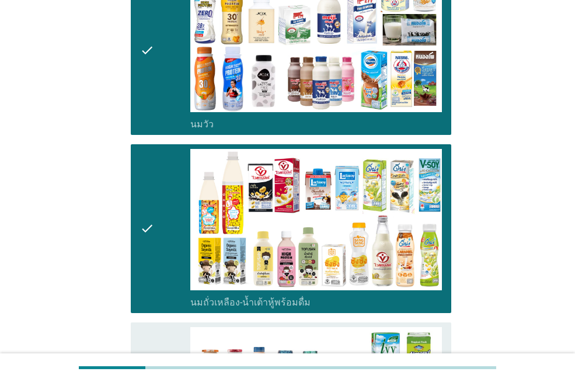
scroll to position [467, 0]
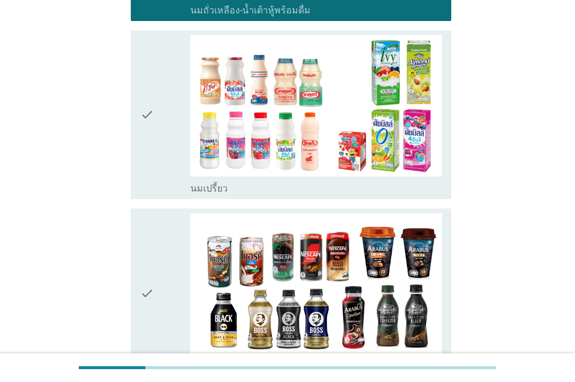
click at [284, 184] on div "check_box นมเปรี้ยว" at bounding box center [315, 187] width 251 height 14
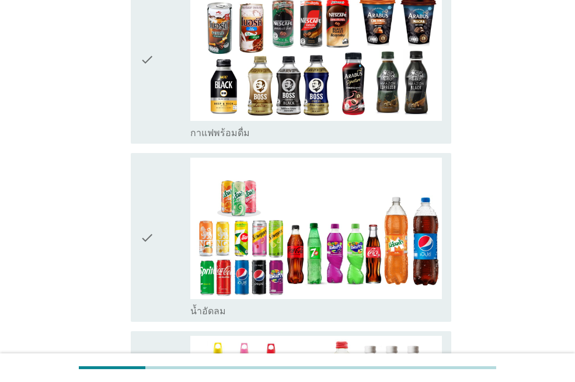
scroll to position [758, 0]
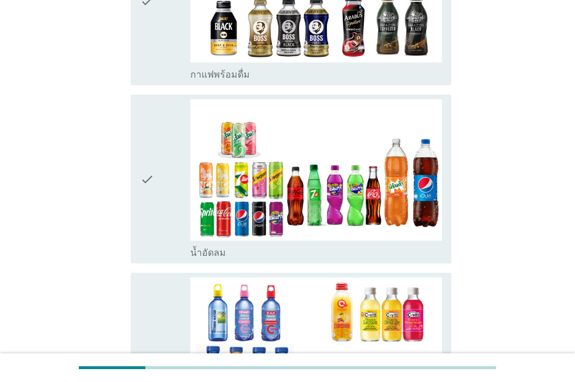
click at [279, 250] on div "check_box น้ำอัดลม" at bounding box center [315, 251] width 251 height 14
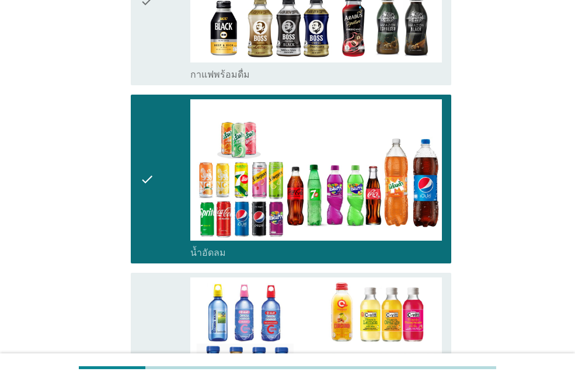
scroll to position [992, 0]
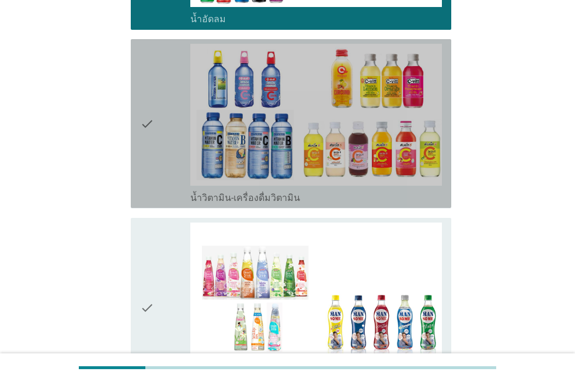
click at [277, 197] on label "น้ำวิตามิน-เครื่องดื่มวิตามิน" at bounding box center [245, 198] width 110 height 12
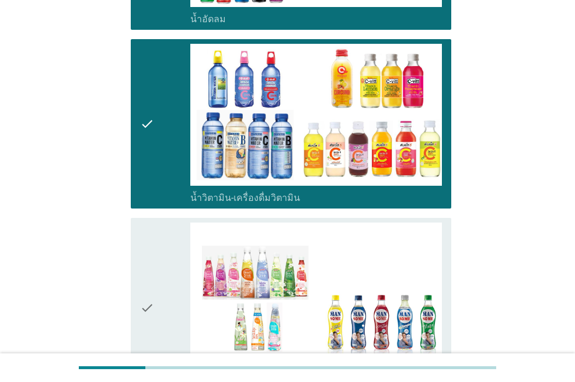
scroll to position [1225, 0]
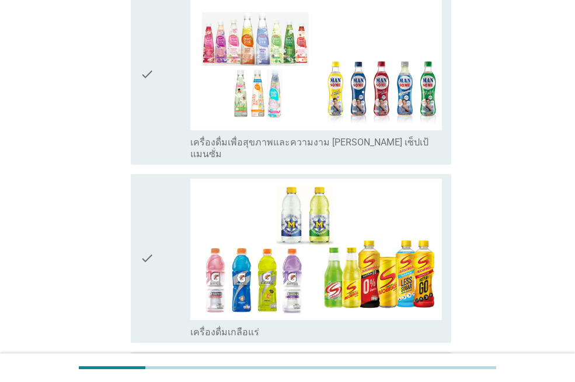
click at [291, 138] on label "เครื่องดื่มเพื่อสุขภาพและความงาม [PERSON_NAME] เซ็ปเป้ แมนซั่ม" at bounding box center [315, 148] width 251 height 23
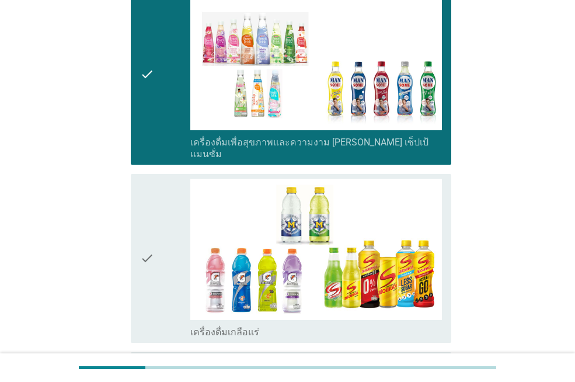
click at [280, 324] on div "check_box เครื่องดื่มเกลือแร่" at bounding box center [315, 331] width 251 height 14
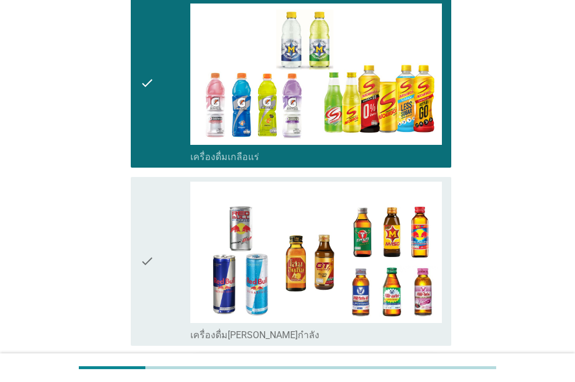
scroll to position [1517, 0]
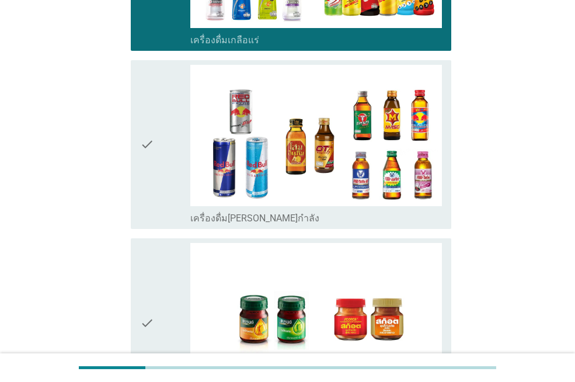
click at [281, 210] on div "check_box เครื่องดื่ม[PERSON_NAME]กำลัง" at bounding box center [315, 217] width 251 height 14
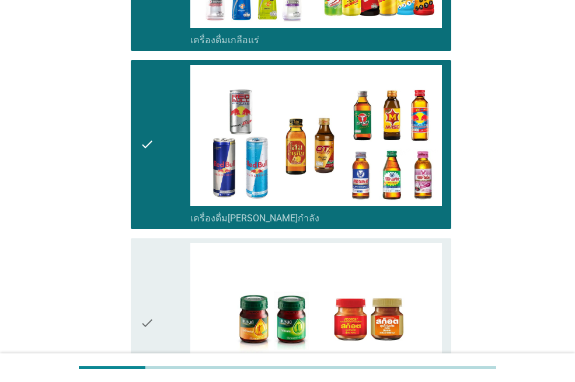
scroll to position [1692, 0]
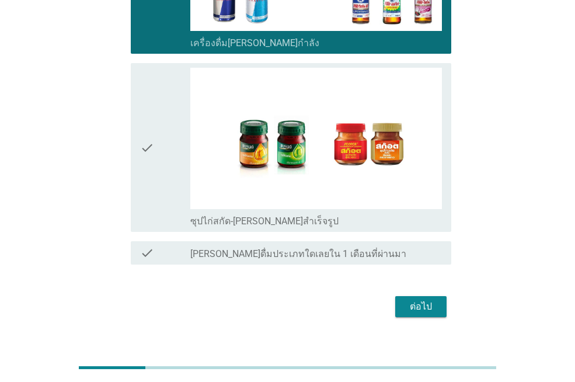
click at [282, 215] on label "ซุปไก่สกัด-[PERSON_NAME]สำเร็จรูป" at bounding box center [264, 221] width 148 height 12
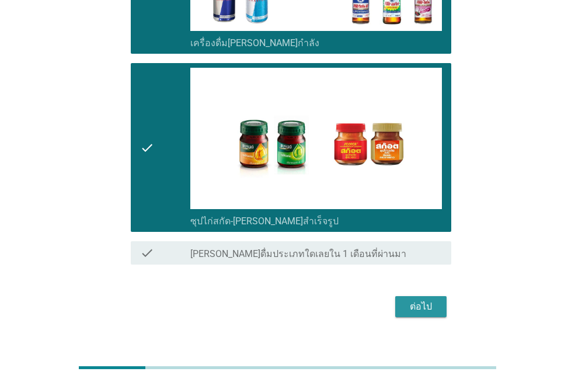
drag, startPoint x: 410, startPoint y: 295, endPoint x: 361, endPoint y: 264, distance: 57.6
click at [411, 299] on div "ต่อไป" at bounding box center [420, 306] width 33 height 14
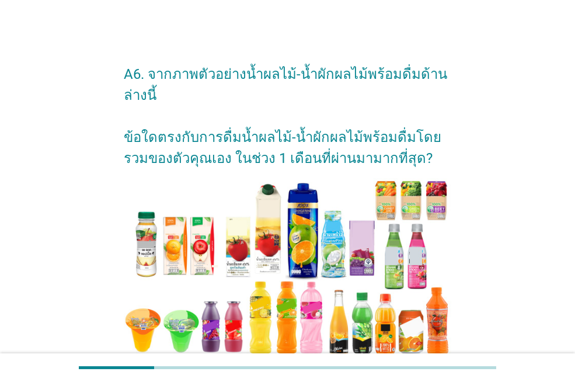
scroll to position [233, 0]
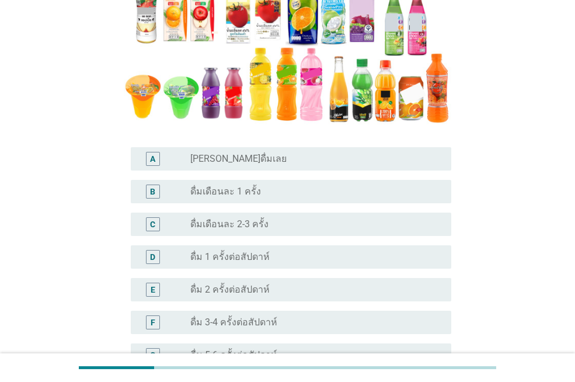
click at [302, 320] on div "radio_button_unchecked ดื่ม 3-4 ครั้งต่อสัปดาห์" at bounding box center [311, 322] width 242 height 12
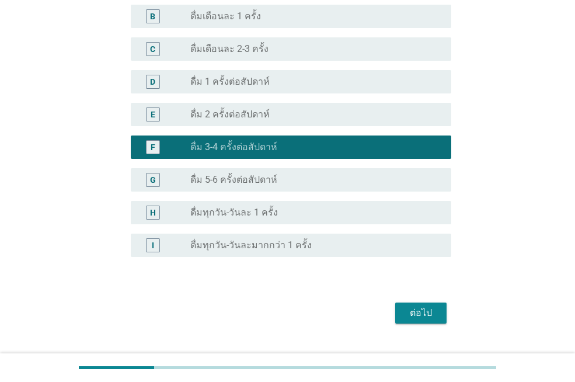
scroll to position [434, 0]
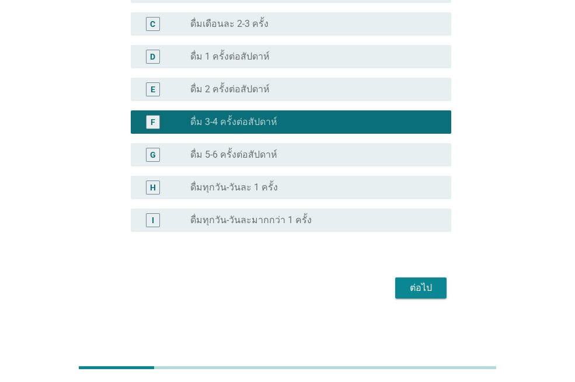
click at [409, 281] on div "ต่อไป" at bounding box center [420, 288] width 33 height 14
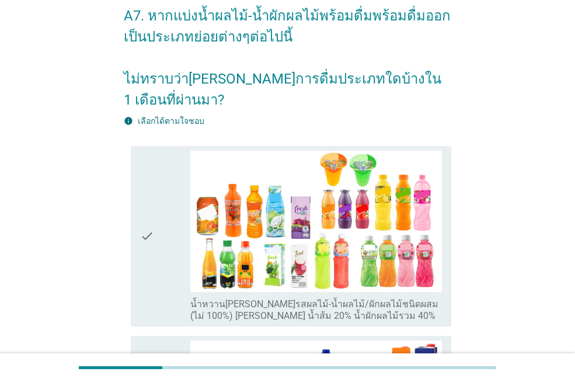
scroll to position [117, 0]
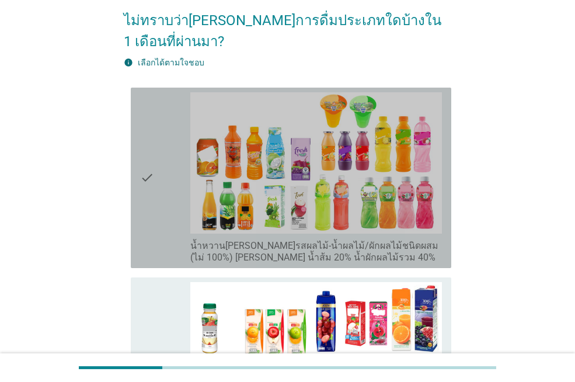
click at [297, 240] on label "น้ำหวาน[PERSON_NAME]รสผลไม้-น้ำผลไม้/ผักผลไม้ชนิดผสม (ไม่ 100%) [PERSON_NAME] น…" at bounding box center [315, 251] width 251 height 23
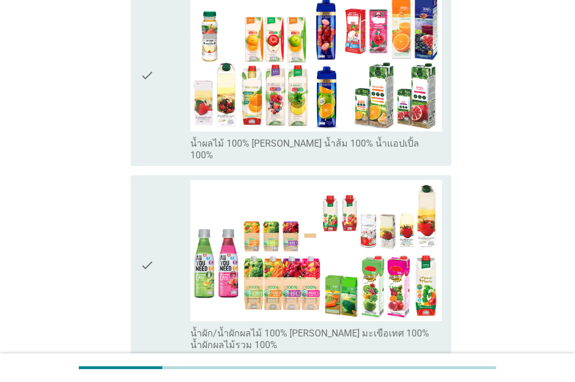
scroll to position [467, 0]
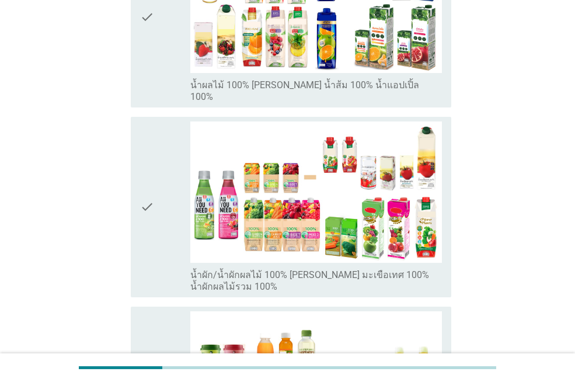
click at [291, 269] on label "น้ำผัก/น้ำผักผลไม้ 100% [PERSON_NAME] มะเขือเทศ 100% น้ำผักผลไม้รวม 100%" at bounding box center [315, 280] width 251 height 23
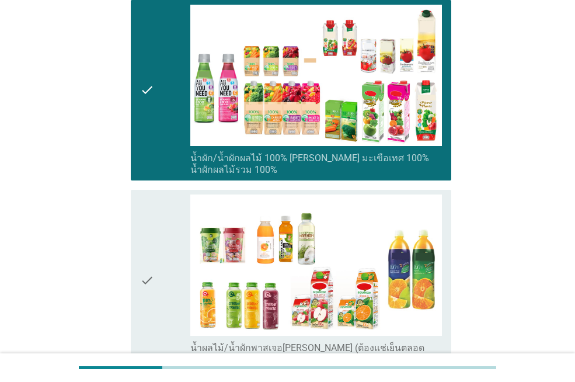
scroll to position [700, 0]
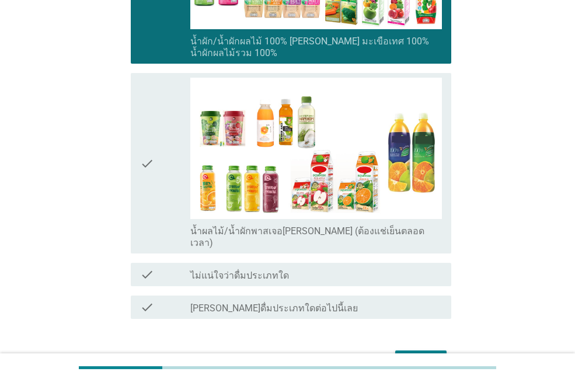
click at [272, 225] on label "น้ำผลไม้/น้ำผักพาสเจอ[PERSON_NAME] (ต้องแช่เย็นตลอดเวลา)" at bounding box center [315, 236] width 251 height 23
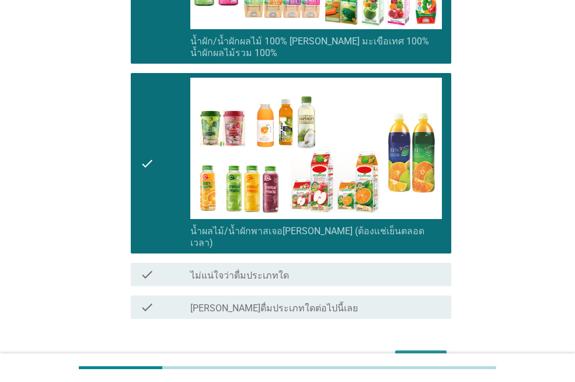
drag, startPoint x: 430, startPoint y: 316, endPoint x: 309, endPoint y: 312, distance: 120.8
click at [431, 354] on div "ต่อไป" at bounding box center [420, 361] width 33 height 14
